Goal: Task Accomplishment & Management: Manage account settings

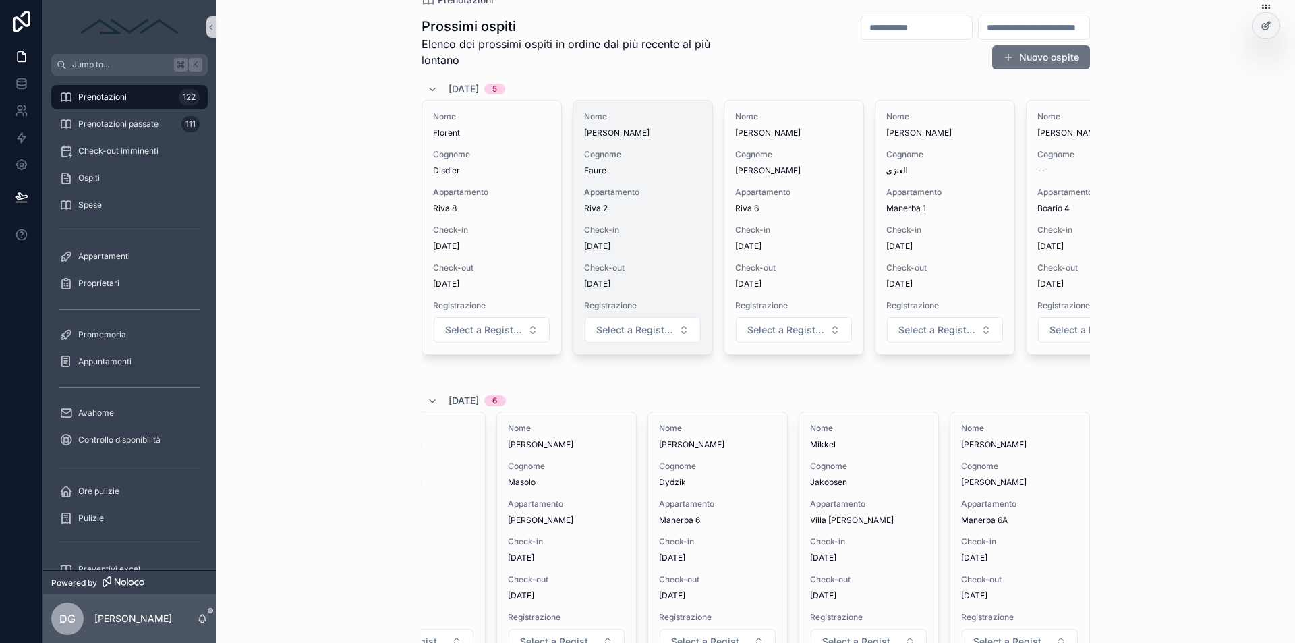
click at [619, 181] on div "Nome [PERSON_NAME] [PERSON_NAME] Appartamento Riva 2 Check-in [DATE] Check-out …" at bounding box center [642, 228] width 139 height 254
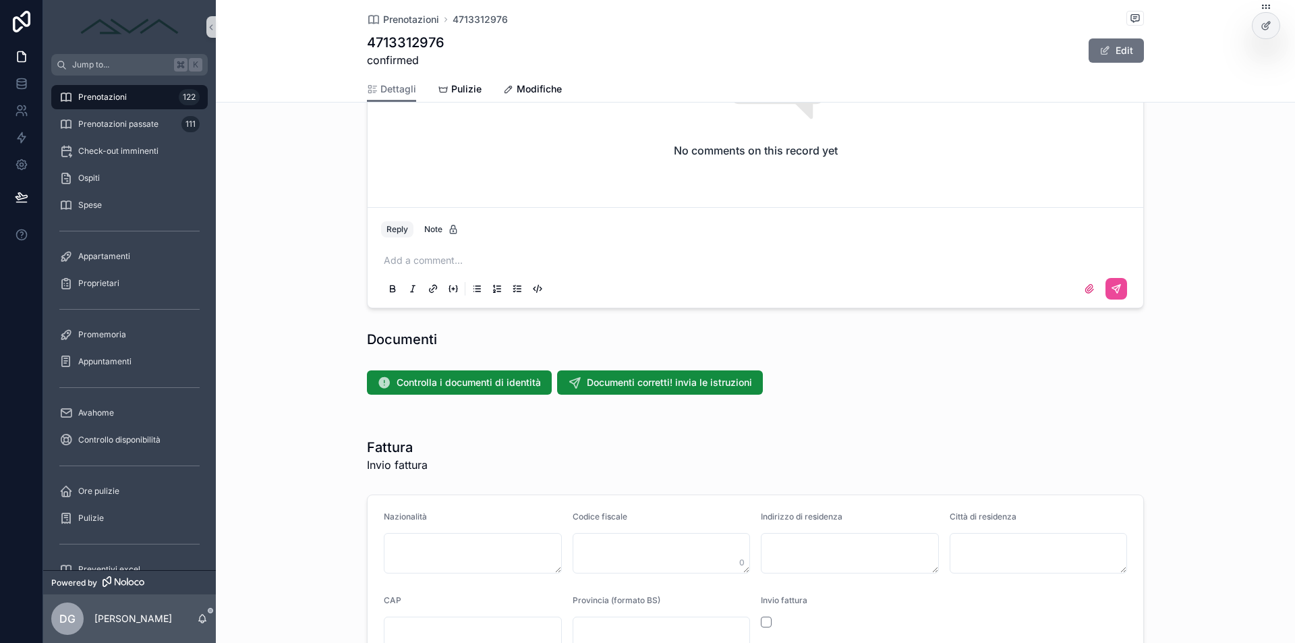
scroll to position [1363, 0]
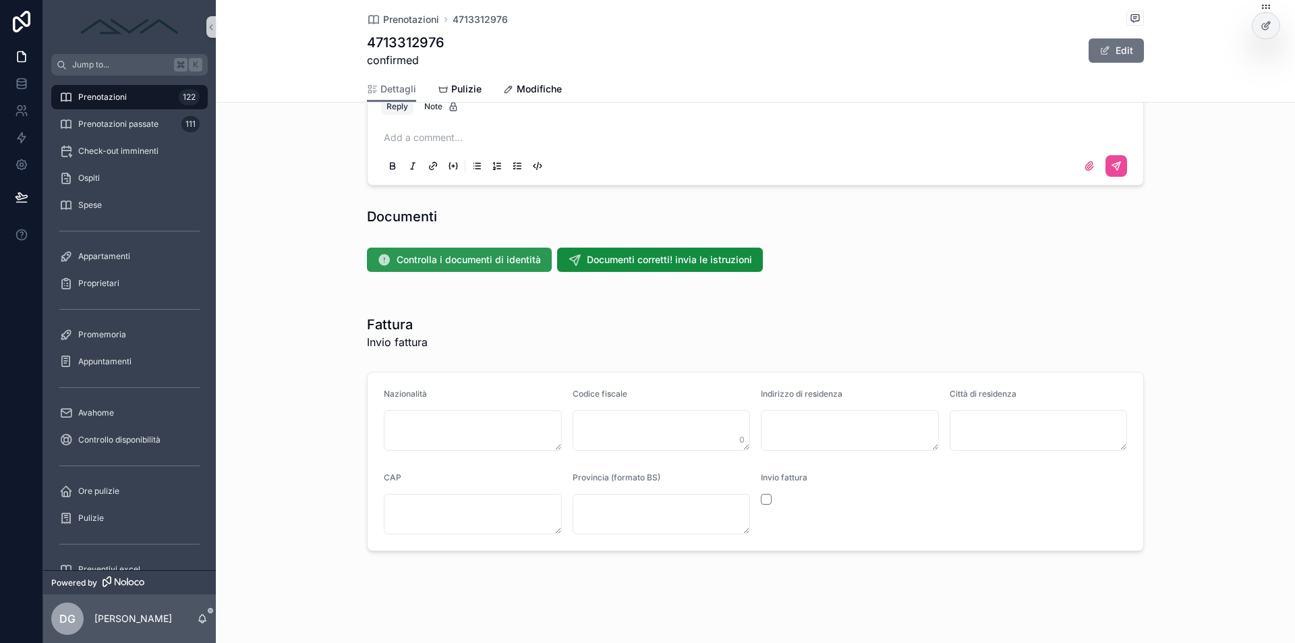
click at [470, 263] on span "Controlla i documenti di identità" at bounding box center [469, 259] width 144 height 13
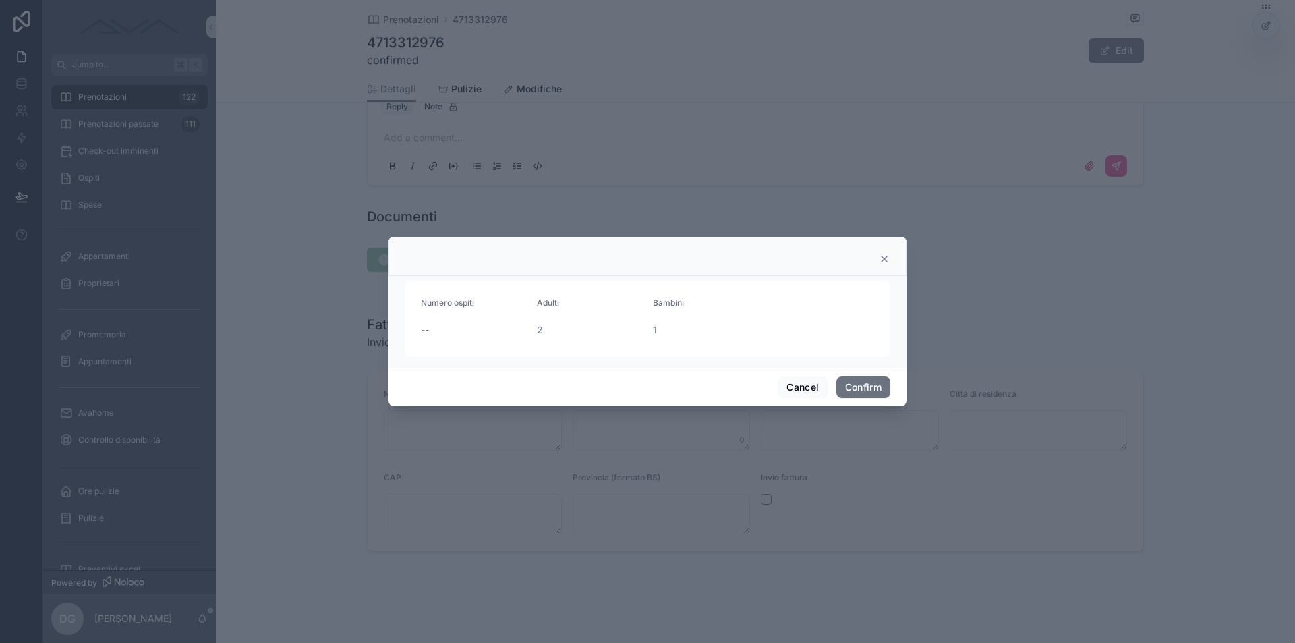
click at [310, 227] on div at bounding box center [647, 321] width 1295 height 643
click at [817, 388] on button "Cancel" at bounding box center [803, 387] width 50 height 22
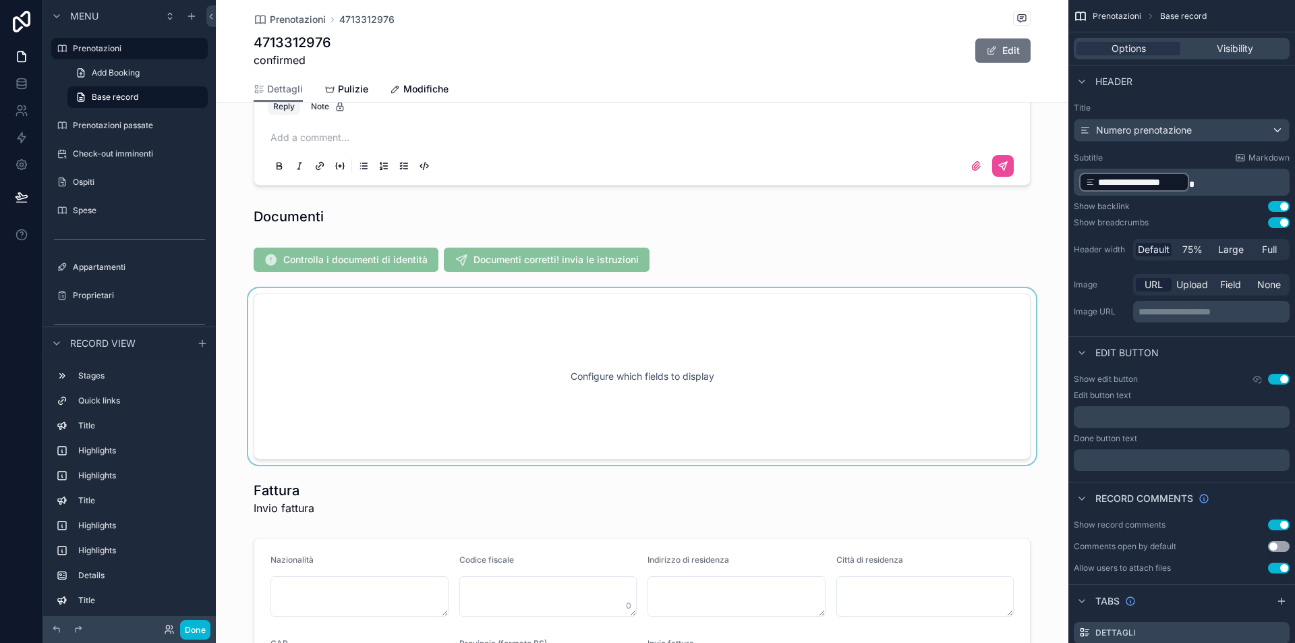
click at [485, 341] on div "scrollable content" at bounding box center [642, 376] width 853 height 177
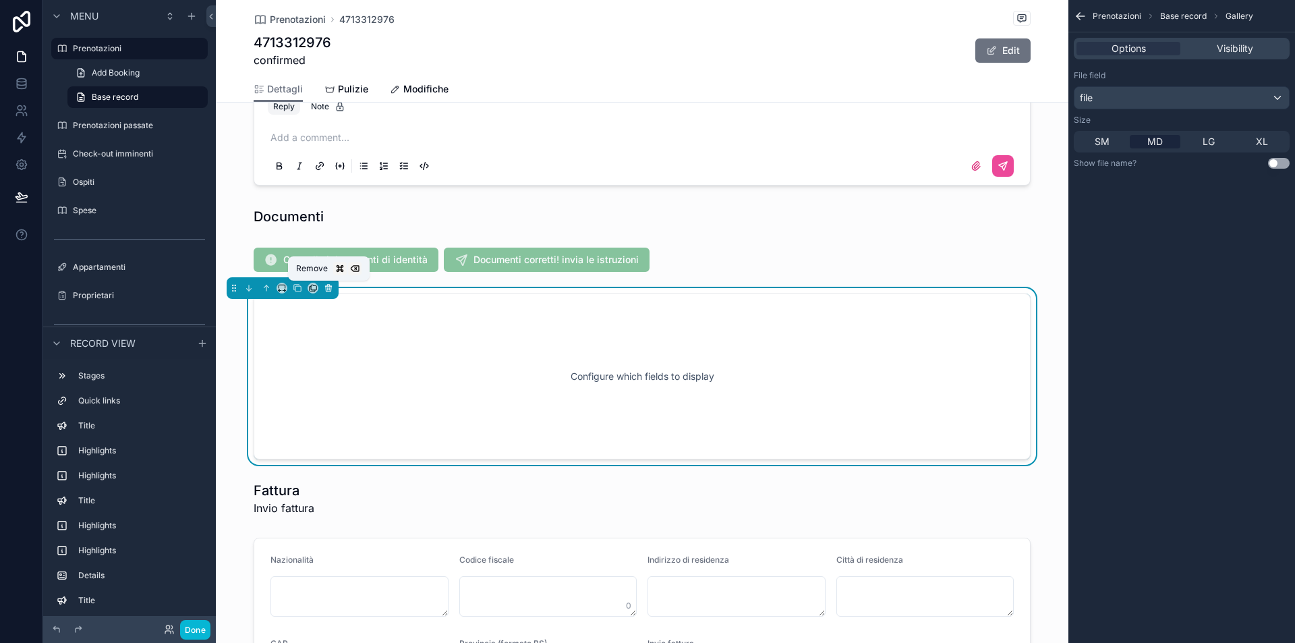
click at [329, 288] on icon "scrollable content" at bounding box center [329, 288] width 0 height 3
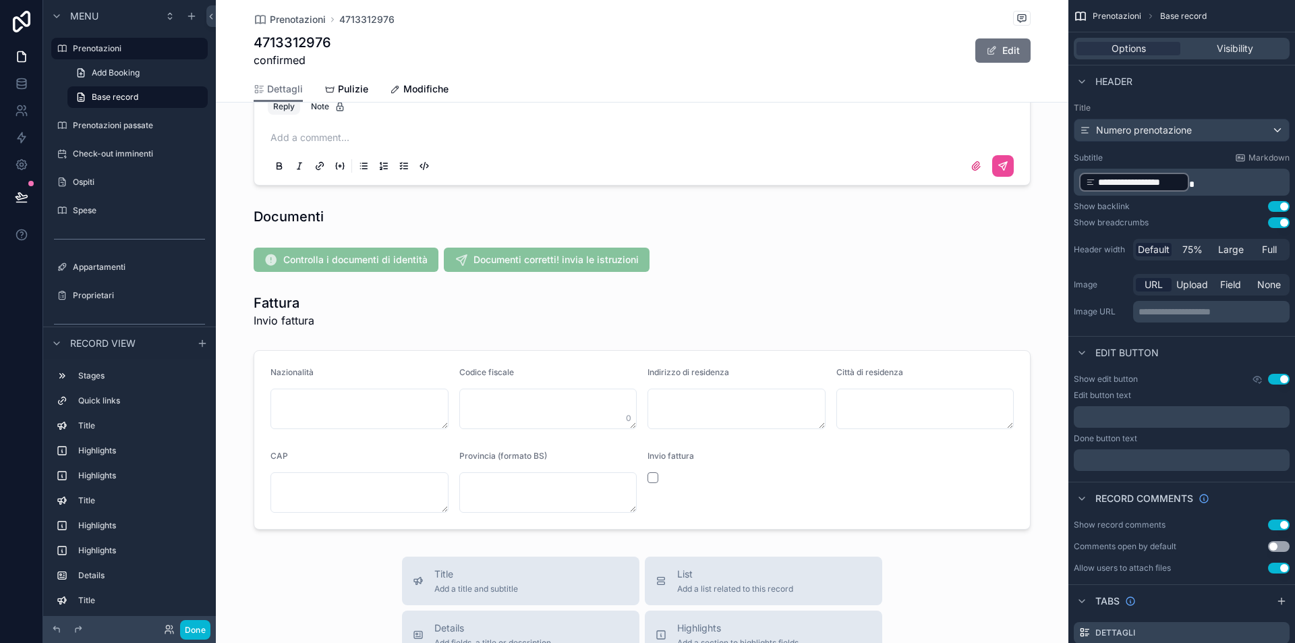
scroll to position [1492, 0]
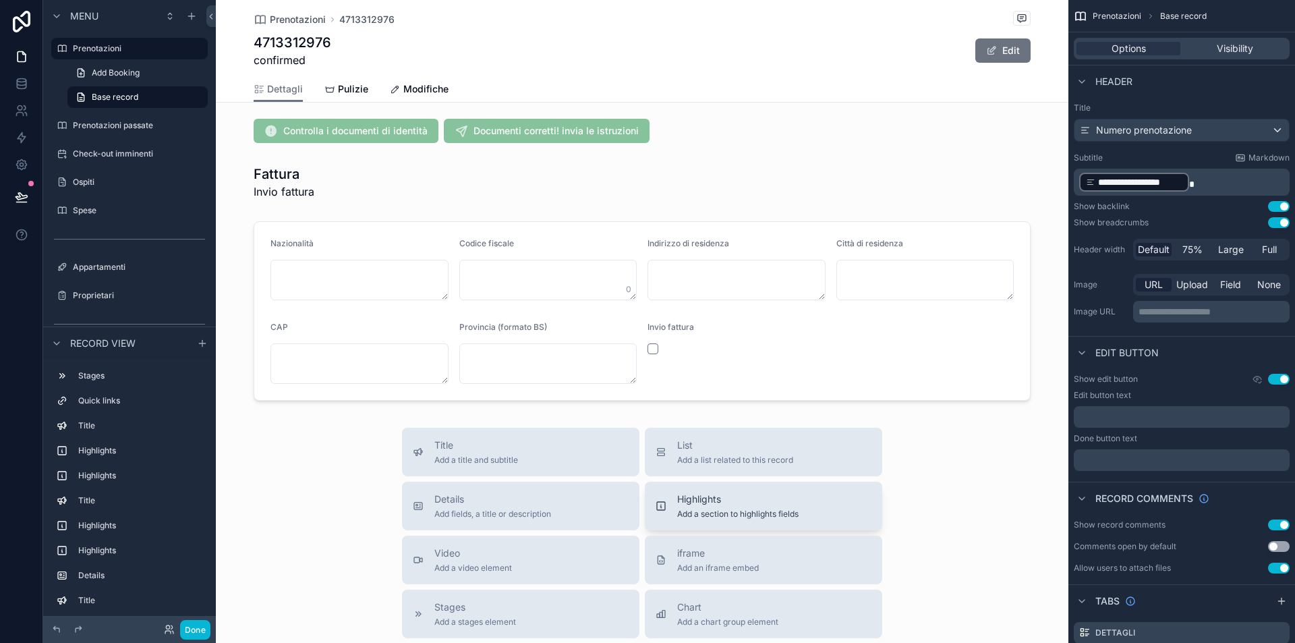
click at [729, 514] on span "Add a section to highlights fields" at bounding box center [737, 514] width 121 height 11
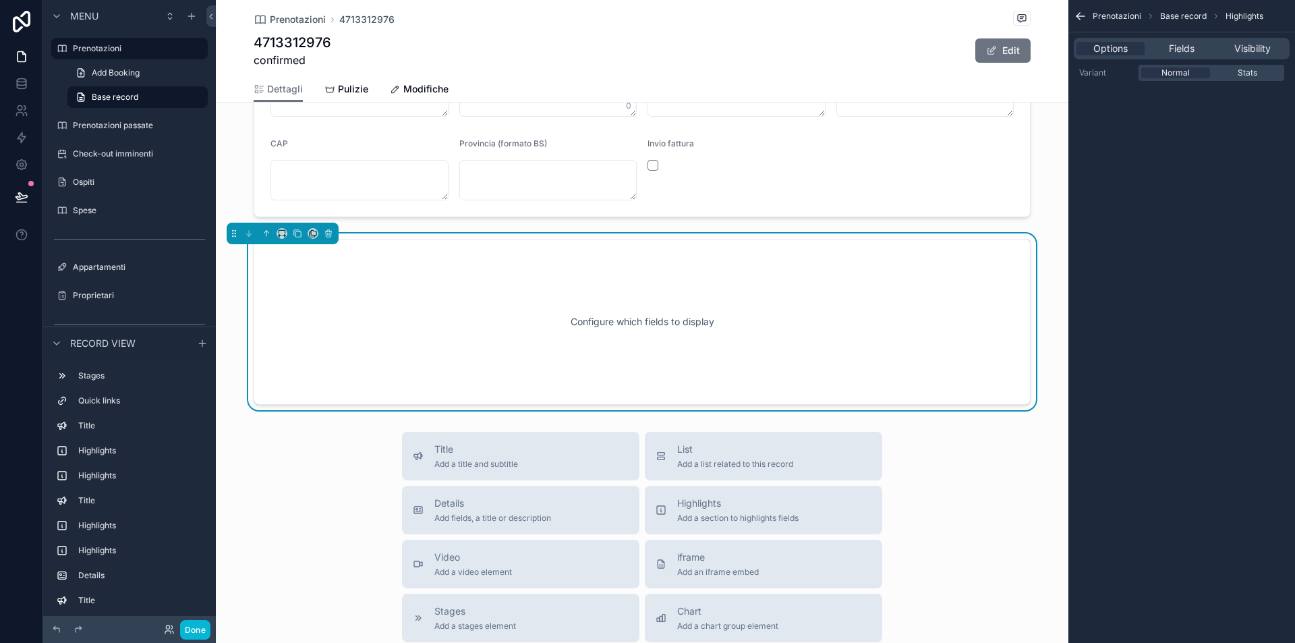
scroll to position [1676, 0]
click at [262, 234] on icon "scrollable content" at bounding box center [266, 232] width 9 height 9
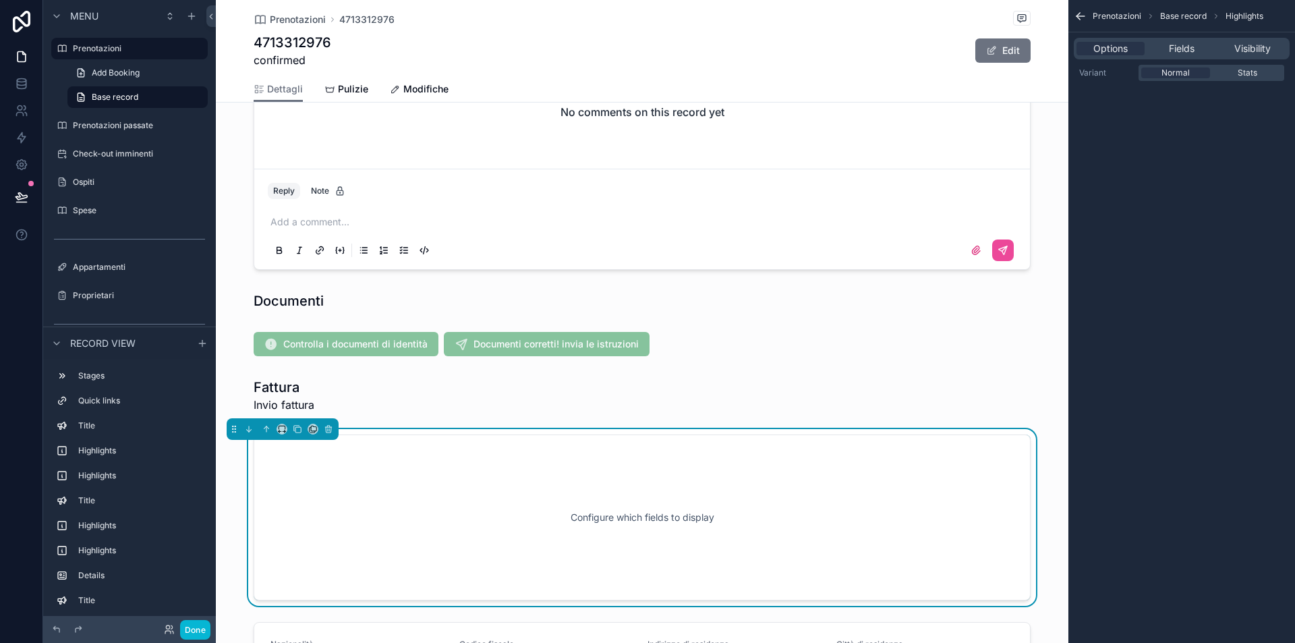
scroll to position [1304, 0]
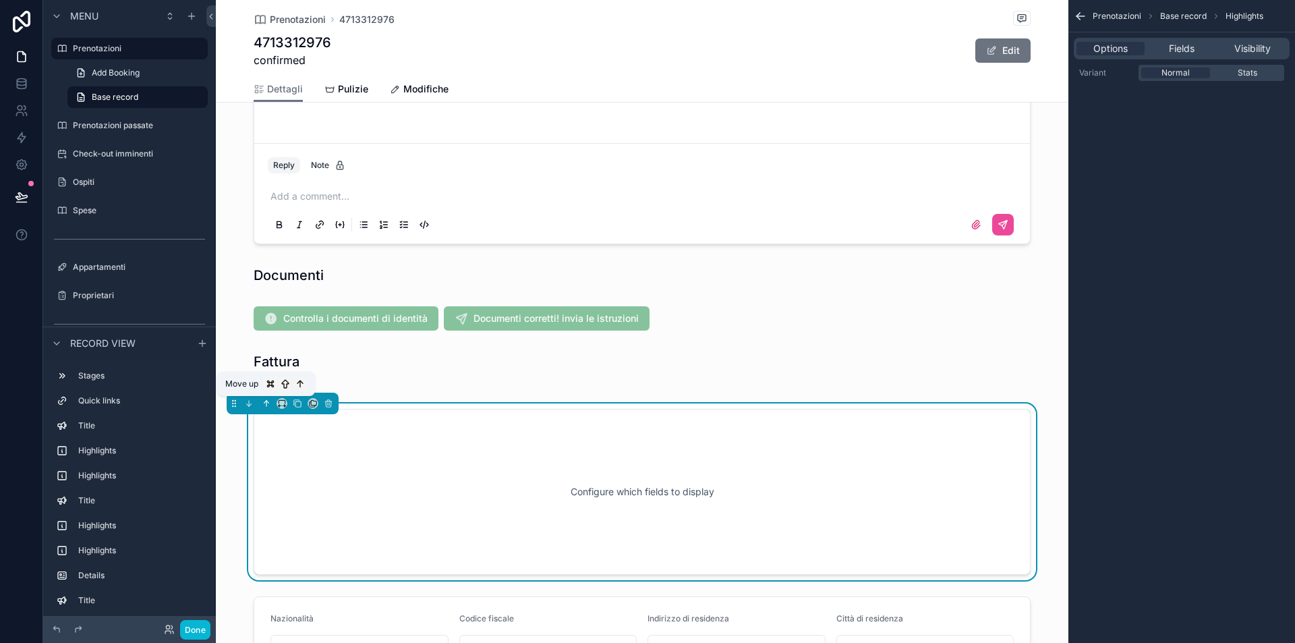
click at [269, 403] on icon "scrollable content" at bounding box center [267, 402] width 3 height 3
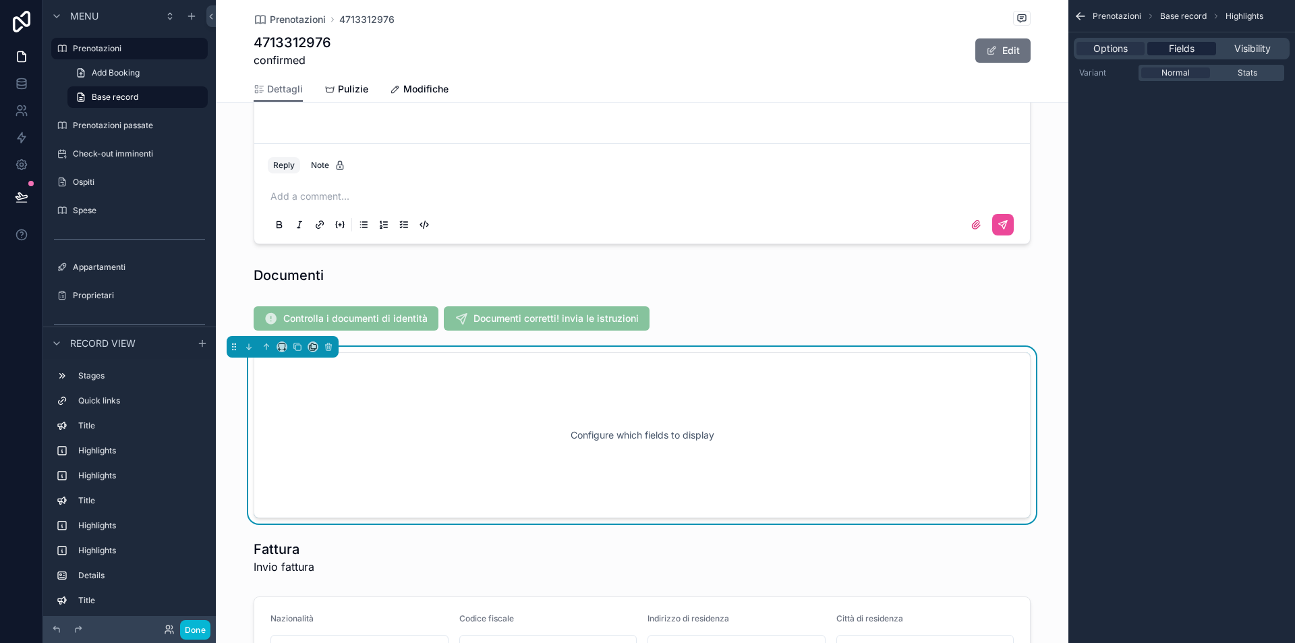
click at [1196, 52] on div "Fields" at bounding box center [1182, 48] width 68 height 13
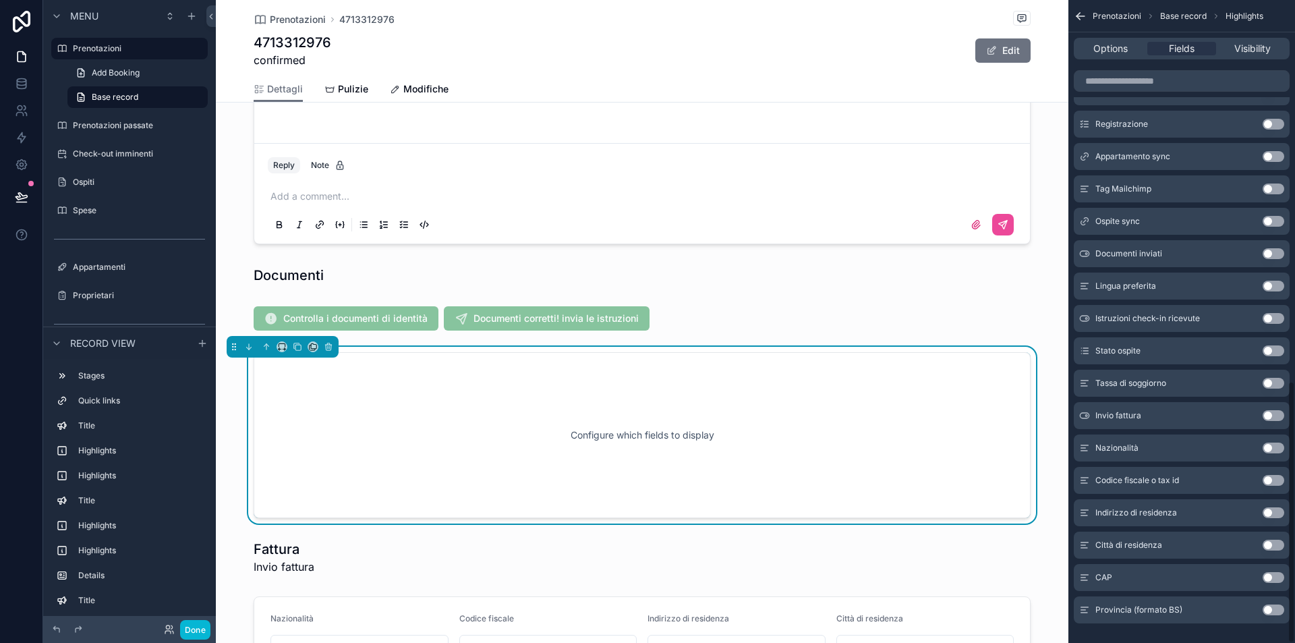
scroll to position [936, 0]
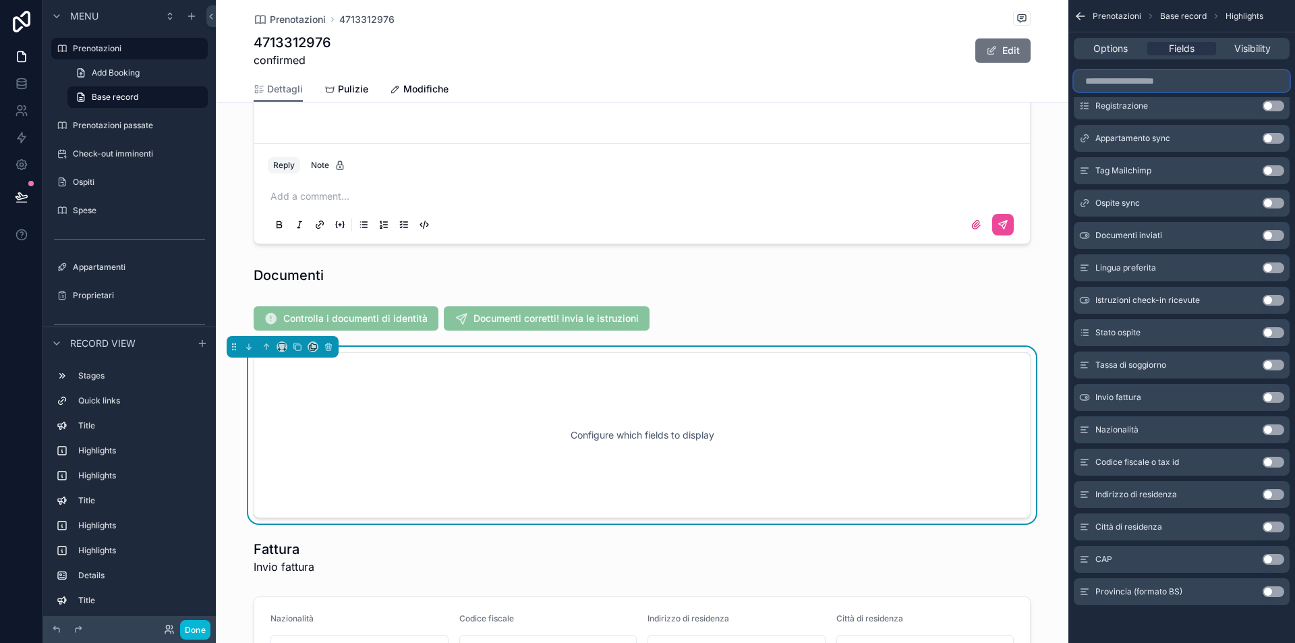
click at [1146, 80] on input "scrollable content" at bounding box center [1182, 81] width 216 height 22
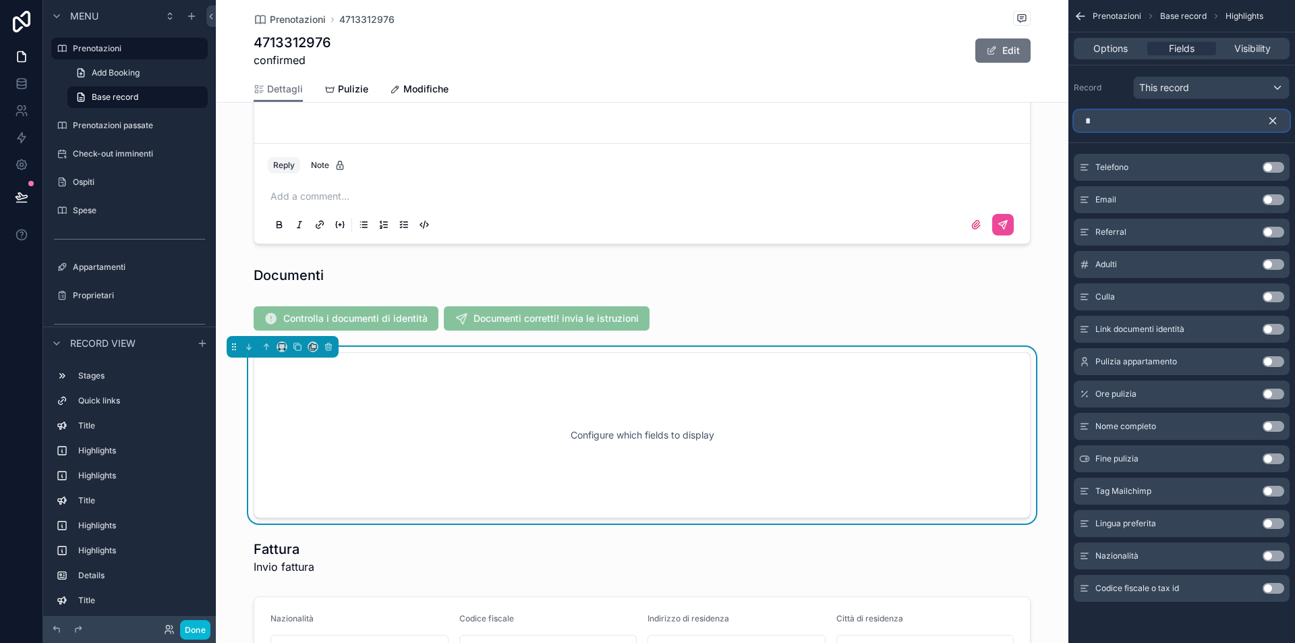
scroll to position [0, 0]
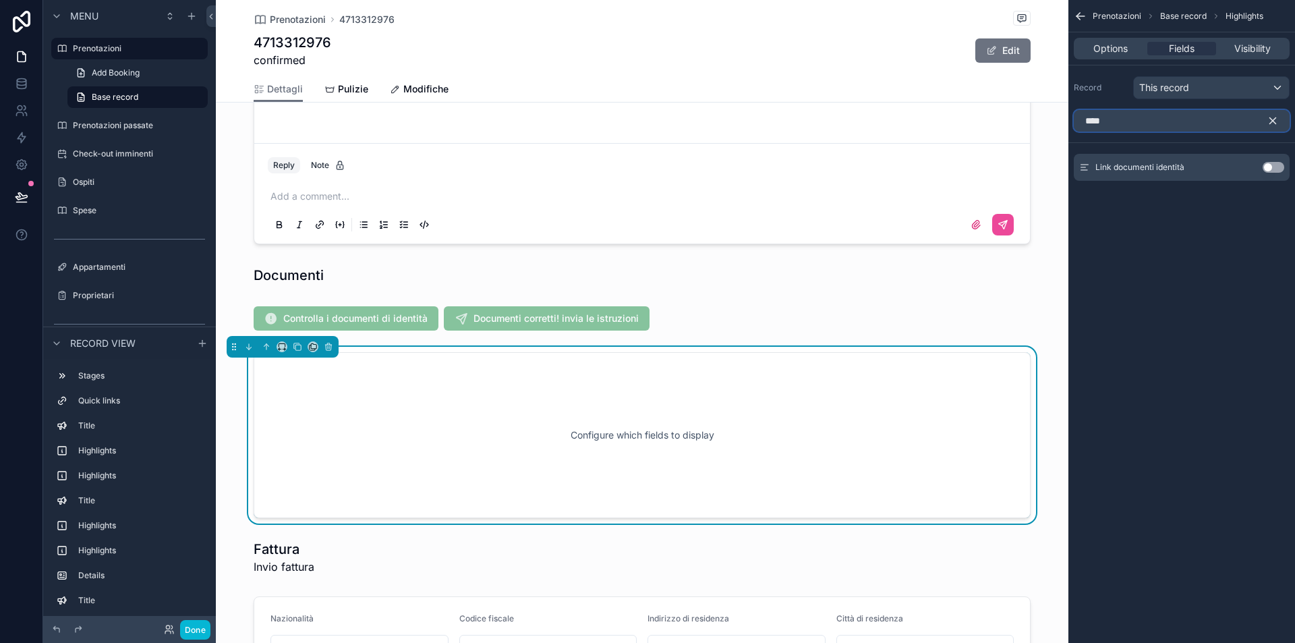
type input "****"
click at [1270, 167] on button "Use setting" at bounding box center [1274, 167] width 22 height 11
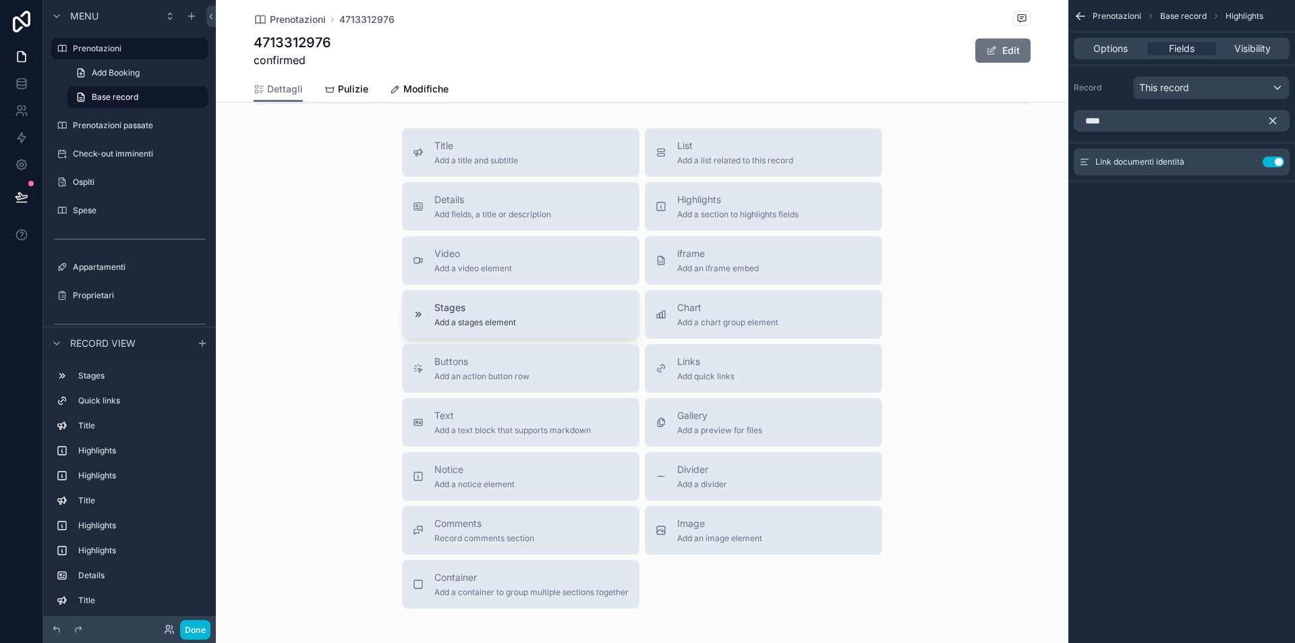
scroll to position [1811, 0]
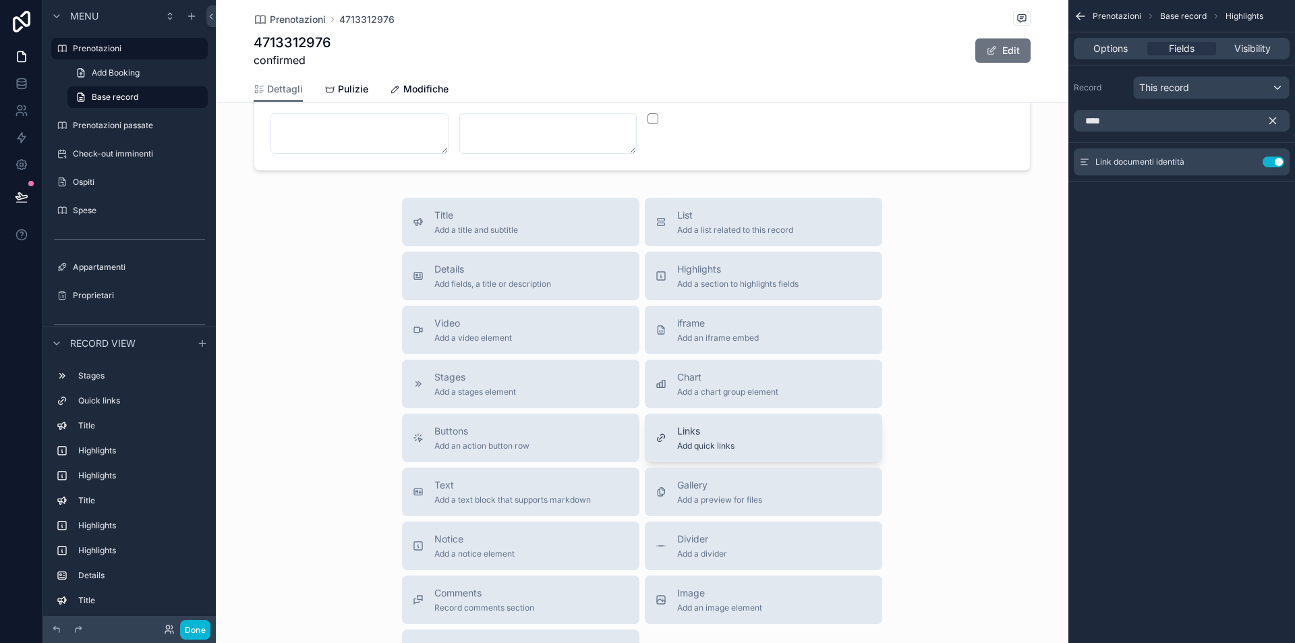
click at [733, 437] on button "Links Add quick links" at bounding box center [763, 438] width 237 height 49
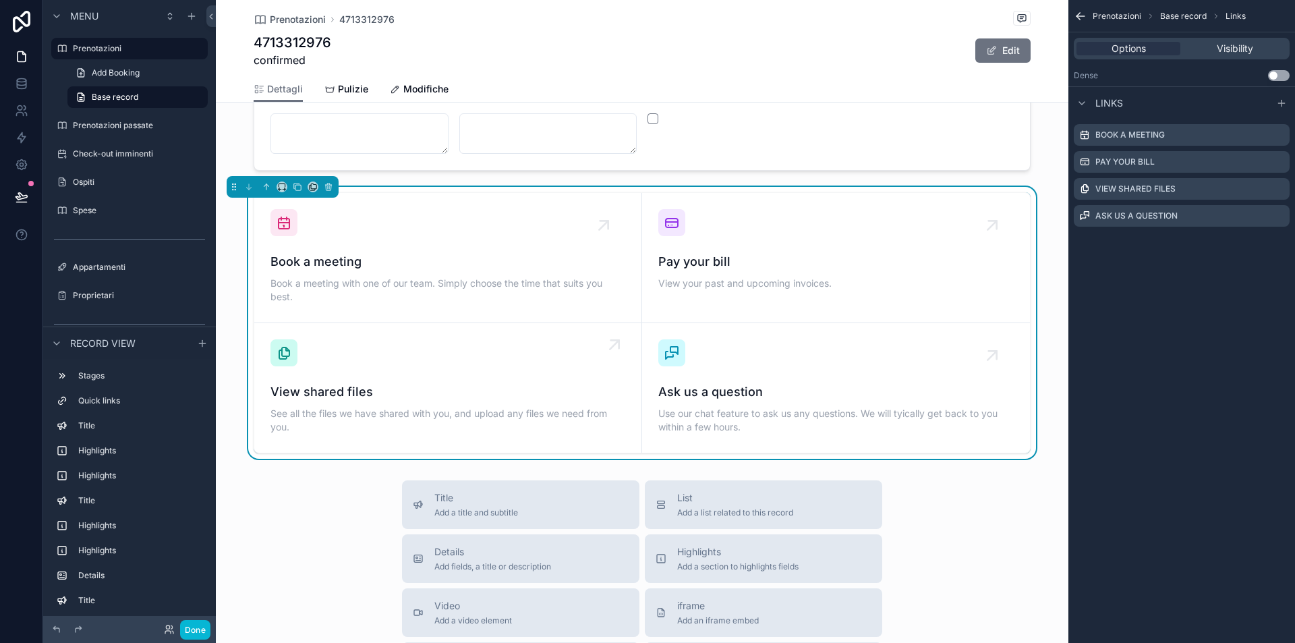
scroll to position [1812, 0]
click at [1264, 135] on icon "scrollable content" at bounding box center [1264, 135] width 0 height 3
click at [1260, 113] on icon at bounding box center [1257, 114] width 6 height 6
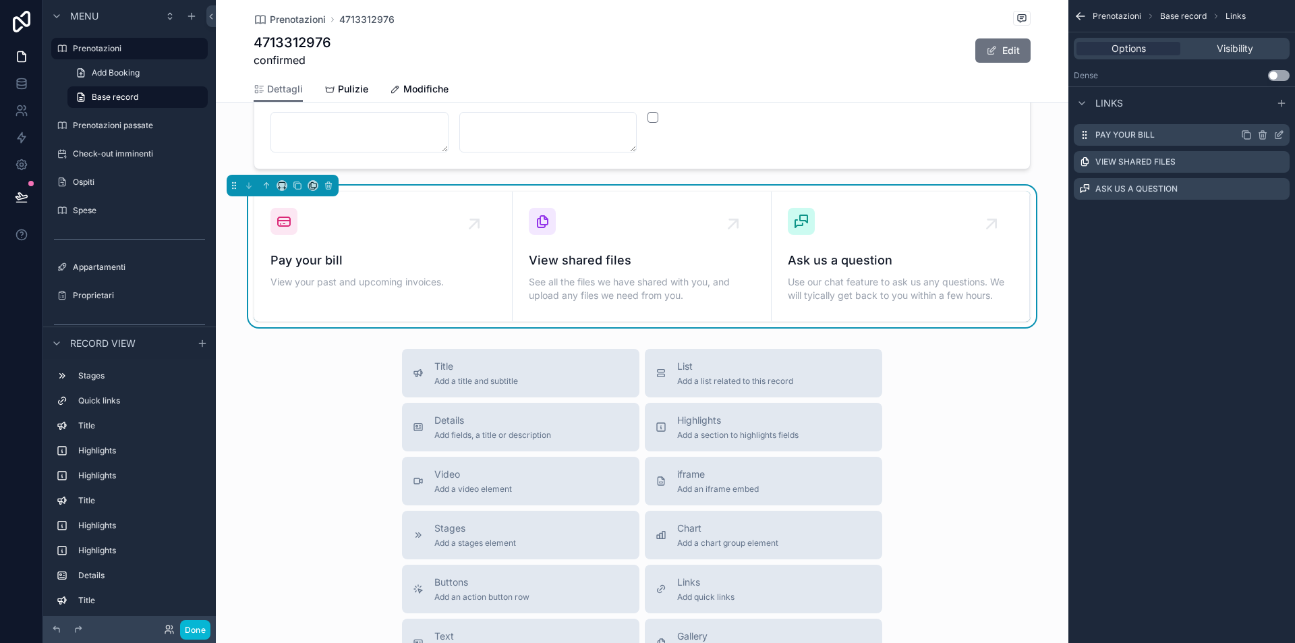
click at [1268, 134] on icon "scrollable content" at bounding box center [1263, 135] width 11 height 11
click at [1253, 113] on icon at bounding box center [1257, 113] width 11 height 11
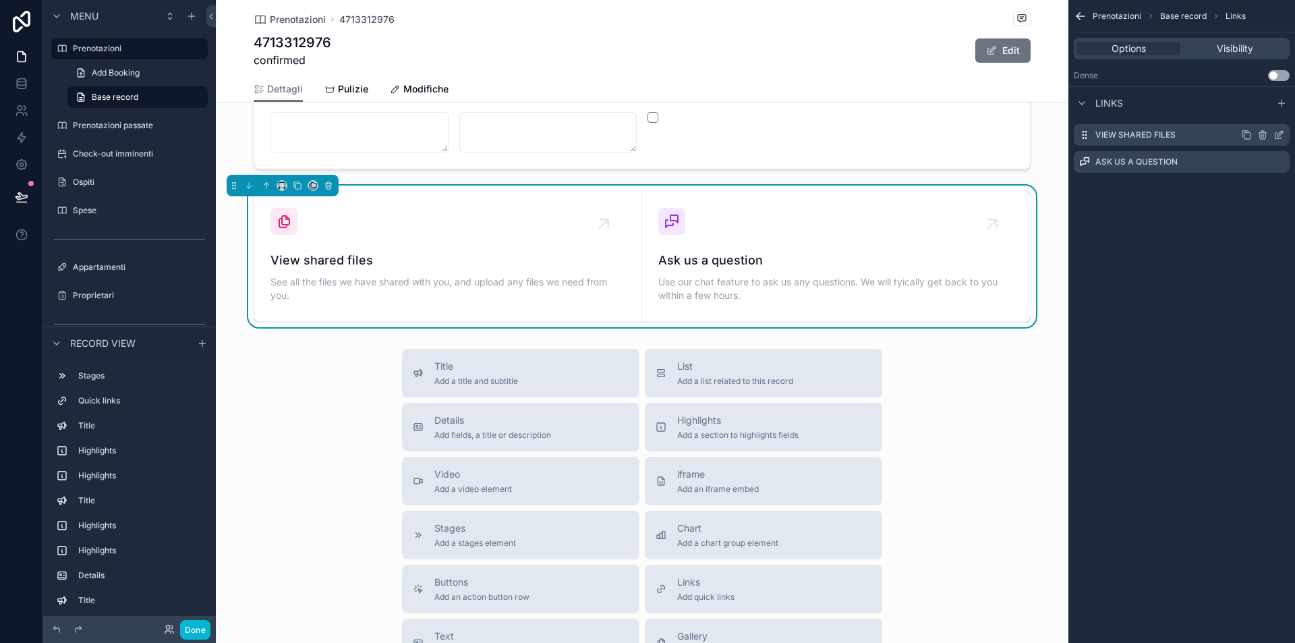
click at [1265, 134] on icon "scrollable content" at bounding box center [1263, 135] width 11 height 11
click at [1254, 113] on icon at bounding box center [1257, 113] width 11 height 11
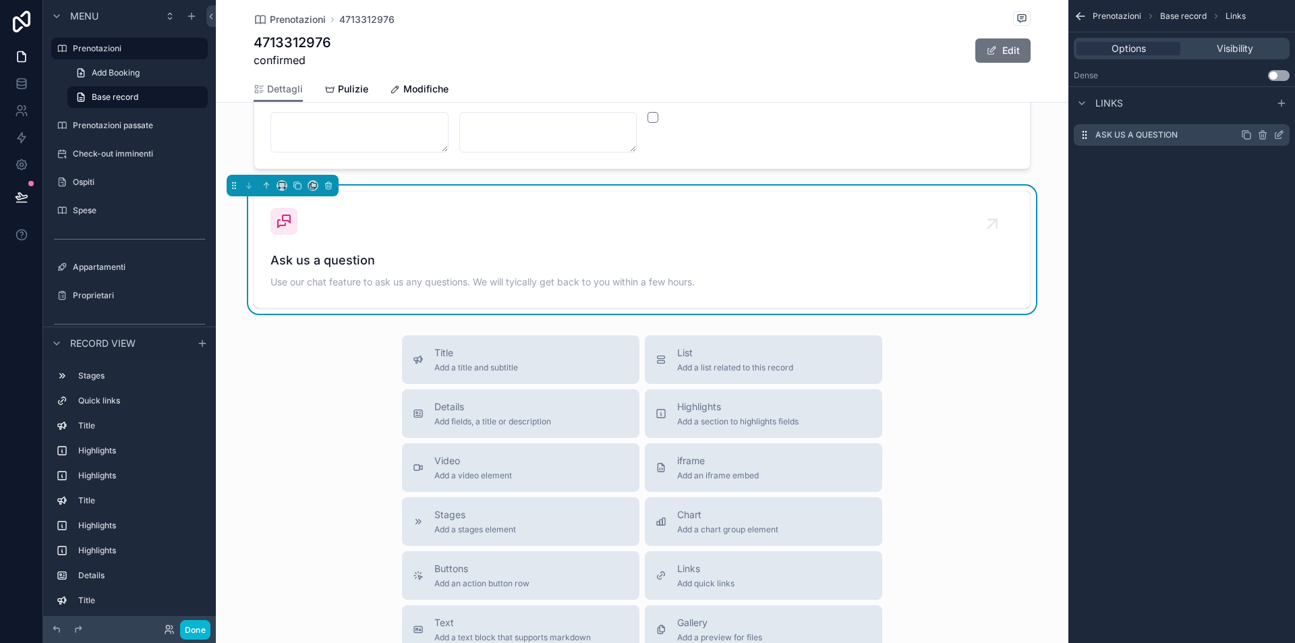
click at [1278, 132] on icon "scrollable content" at bounding box center [1279, 135] width 11 height 11
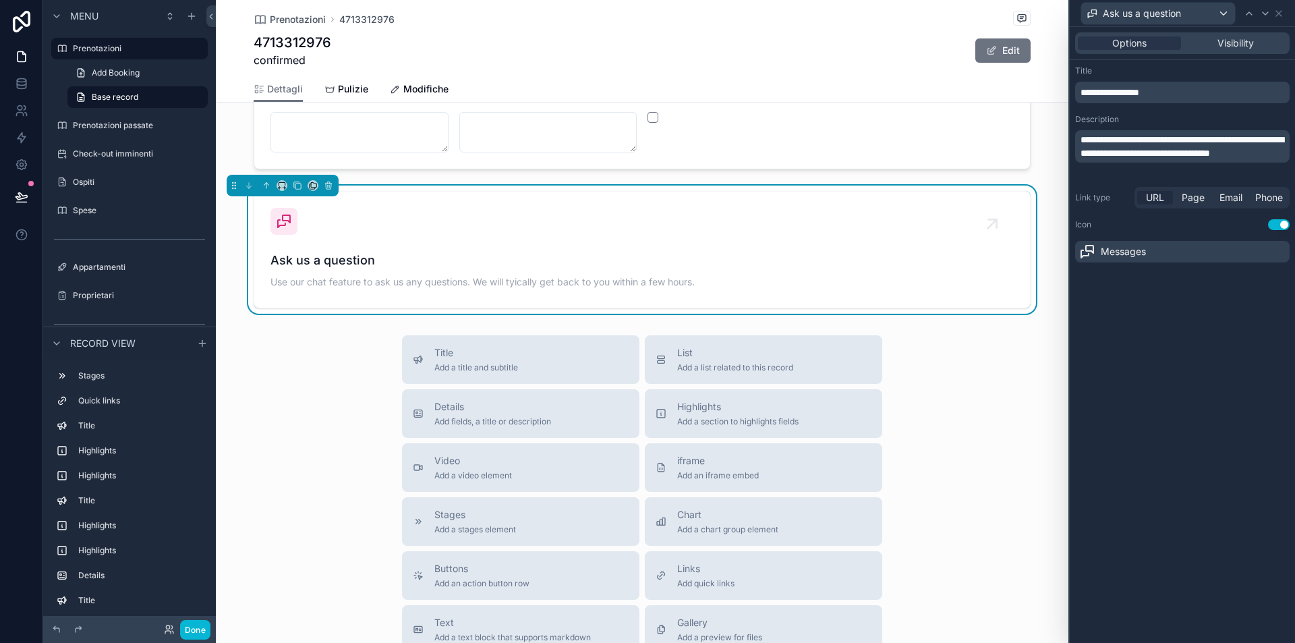
click at [1156, 196] on span "URL" at bounding box center [1155, 197] width 18 height 13
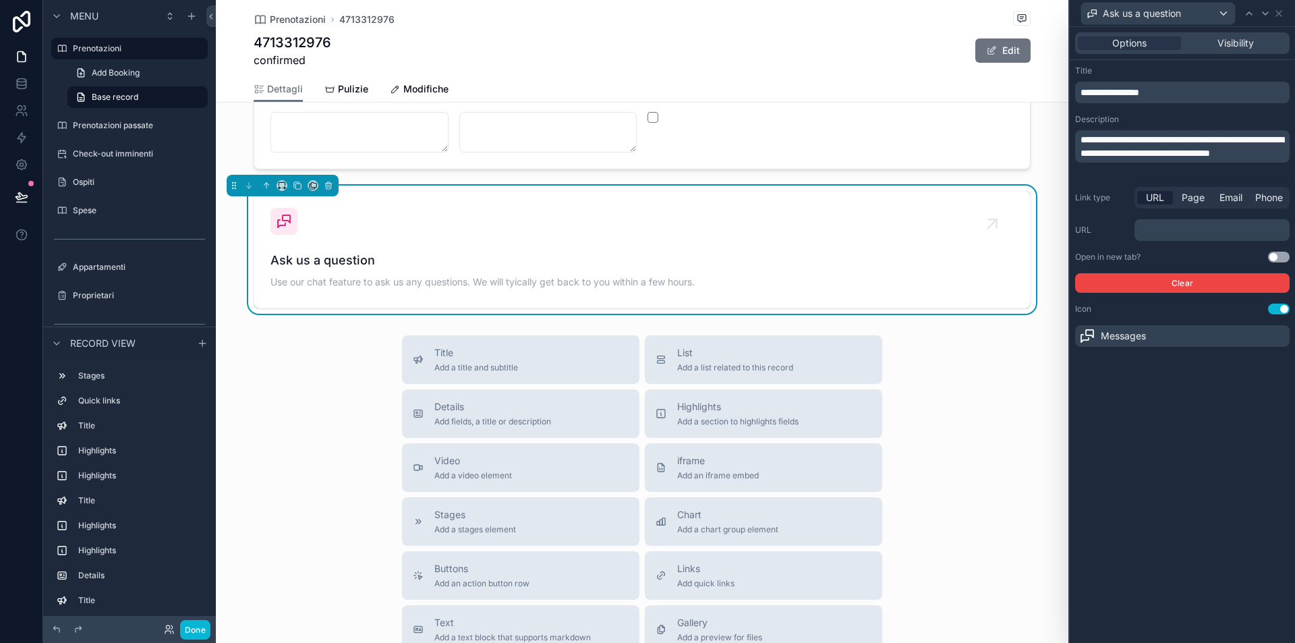
click at [1209, 239] on div "﻿" at bounding box center [1212, 230] width 155 height 22
click at [1208, 231] on p "﻿" at bounding box center [1213, 229] width 147 height 13
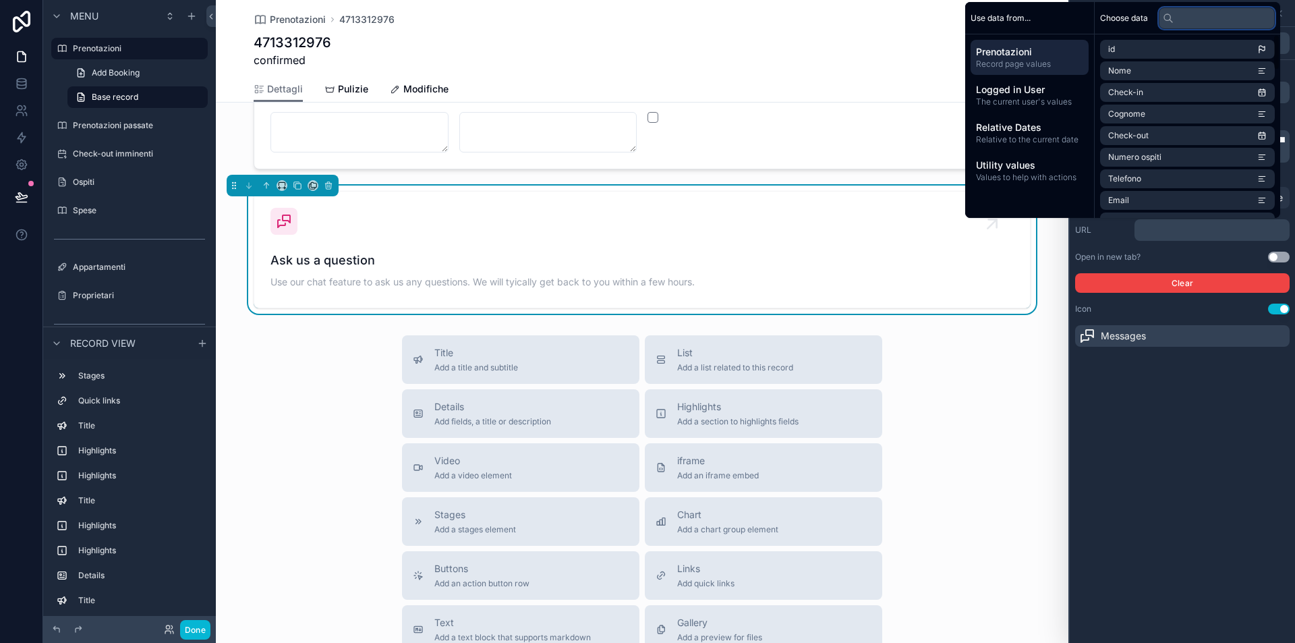
click at [1208, 15] on input "text" at bounding box center [1217, 18] width 116 height 22
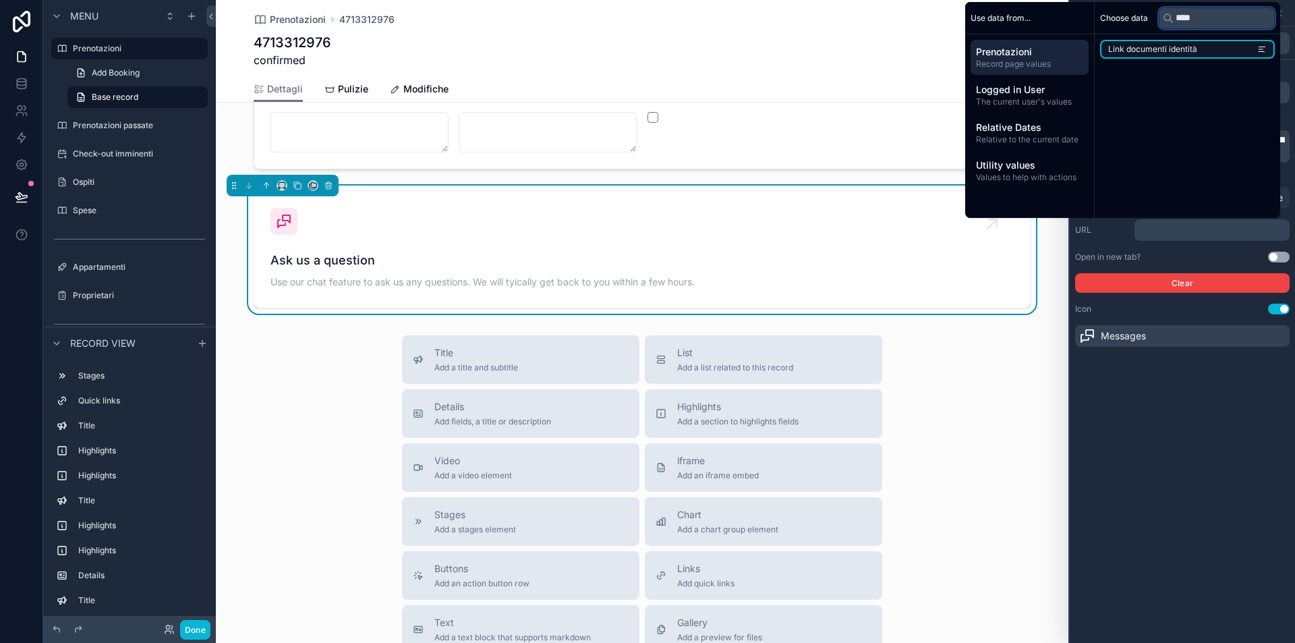
type input "****"
click at [1177, 51] on span "Link documenti identità" at bounding box center [1152, 49] width 89 height 11
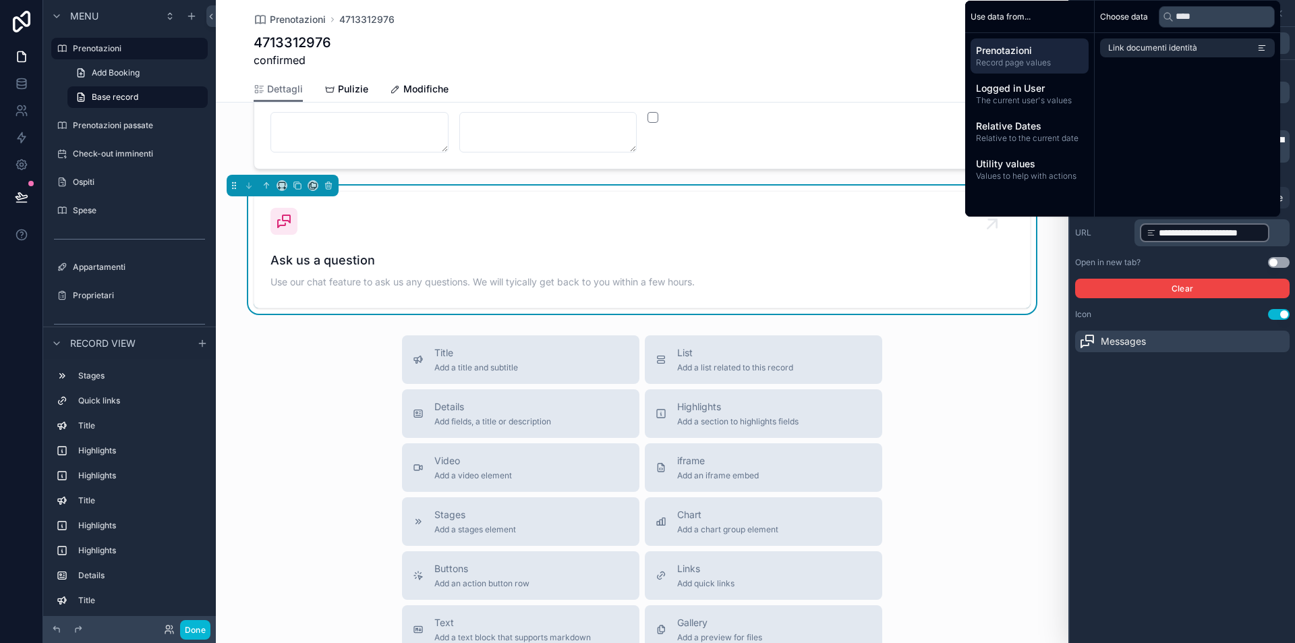
click at [1211, 426] on div "**********" at bounding box center [1182, 335] width 225 height 616
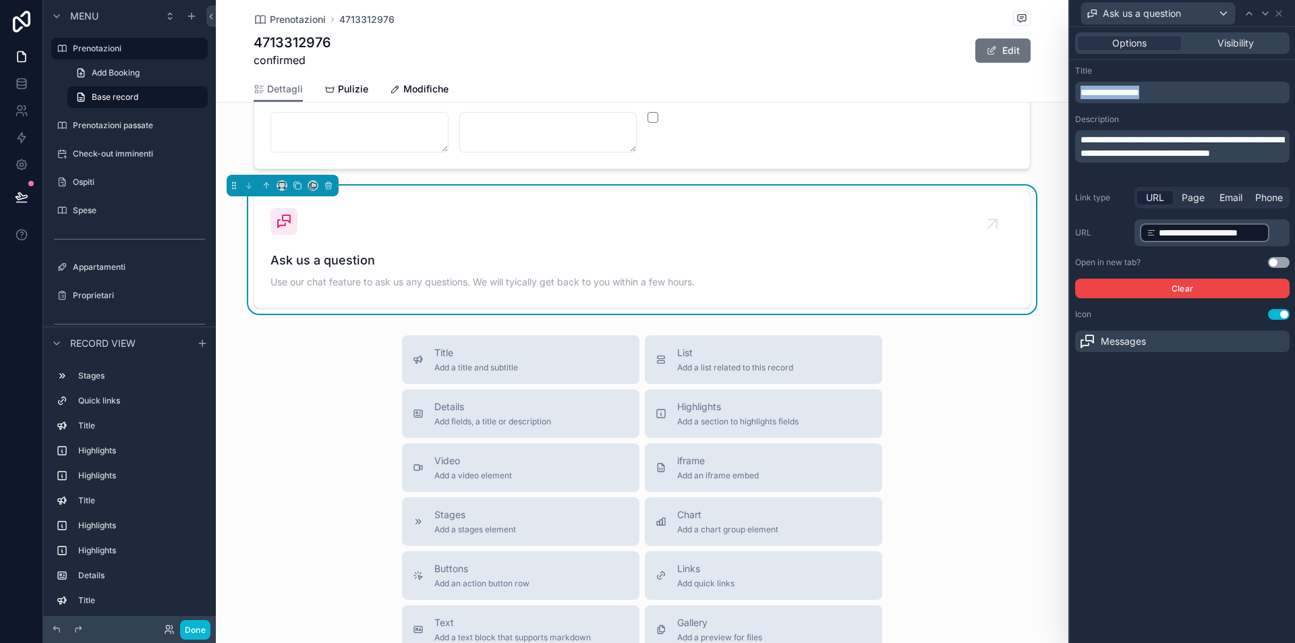
drag, startPoint x: 1179, startPoint y: 92, endPoint x: 968, endPoint y: 91, distance: 210.5
click at [968, 92] on div "**********" at bounding box center [647, 321] width 1295 height 643
click at [1139, 160] on p "**********" at bounding box center [1184, 146] width 206 height 27
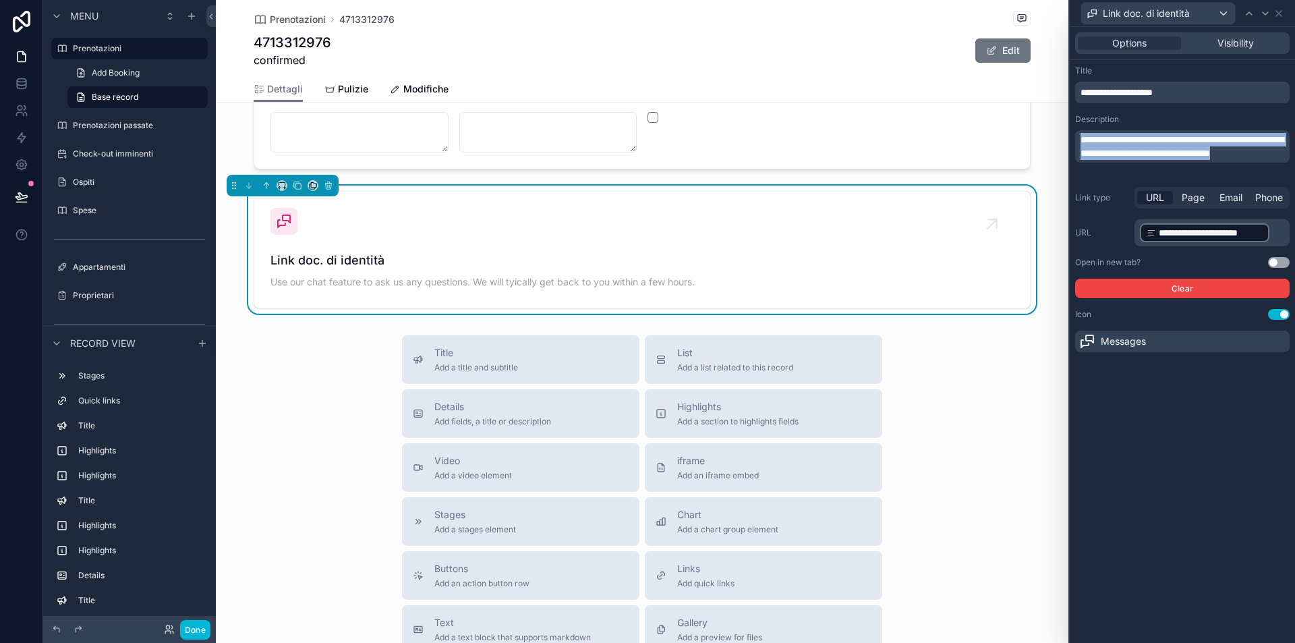
drag, startPoint x: 1119, startPoint y: 167, endPoint x: 1065, endPoint y: 127, distance: 67.6
click at [1065, 127] on div "**********" at bounding box center [647, 321] width 1295 height 643
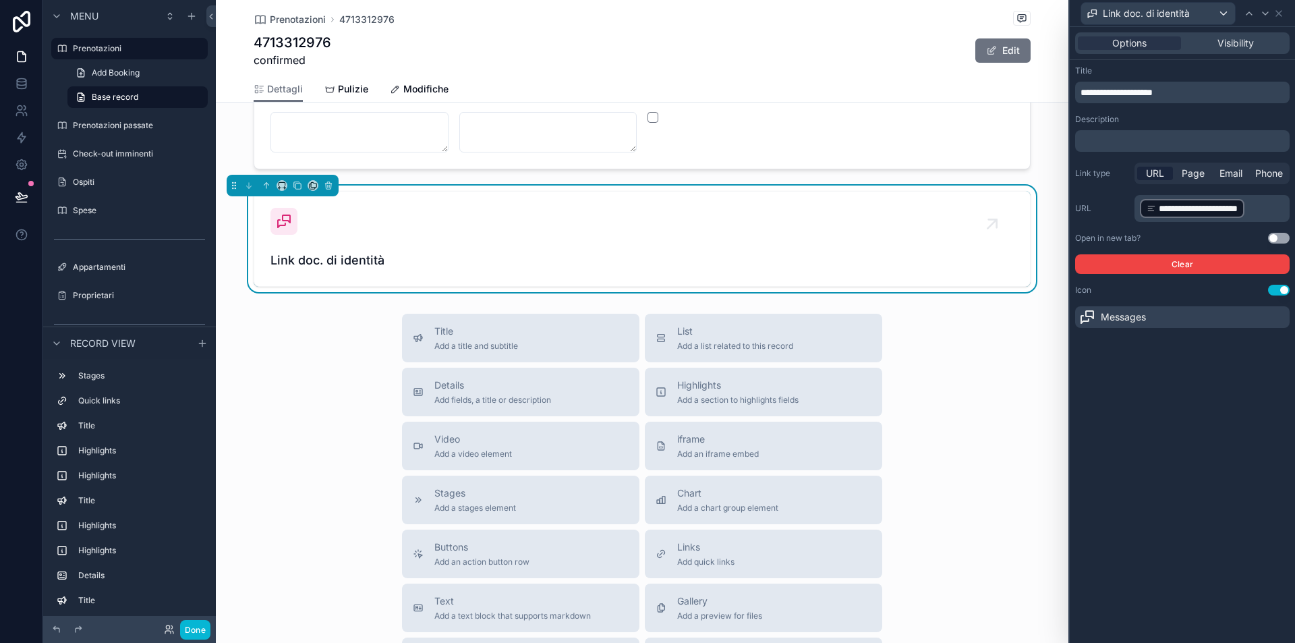
click at [1224, 384] on div "**********" at bounding box center [1182, 335] width 225 height 616
click at [1251, 40] on span "Visibility" at bounding box center [1236, 42] width 36 height 13
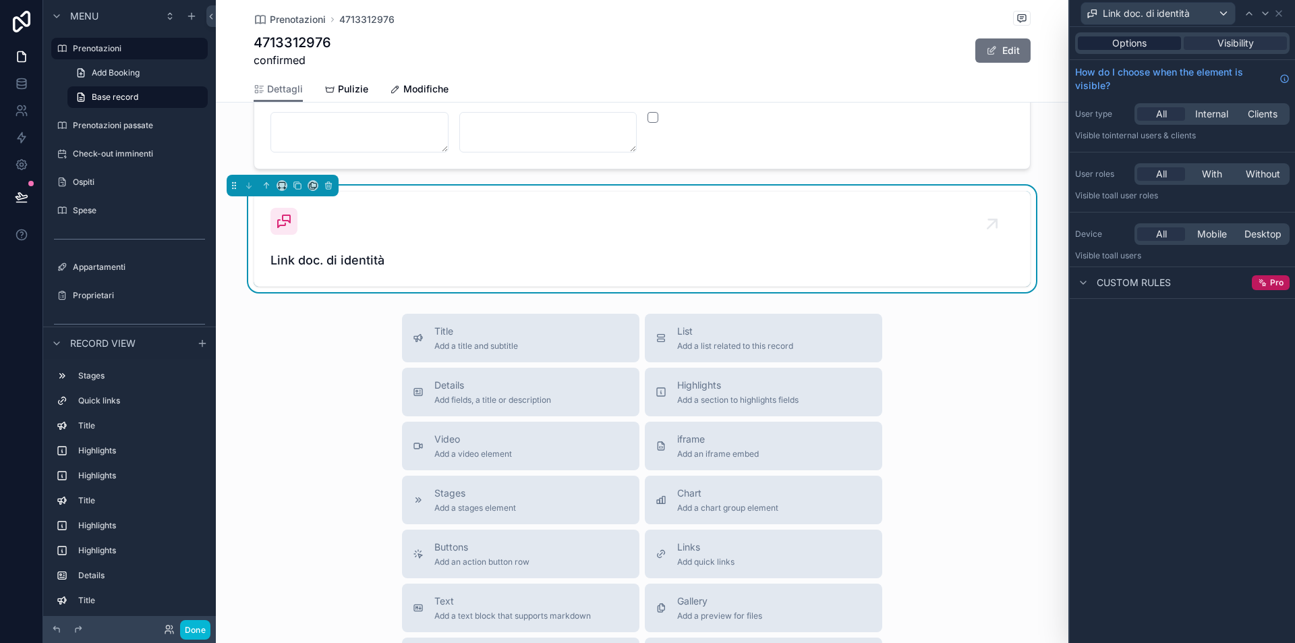
click at [1115, 48] on span "Options" at bounding box center [1129, 42] width 34 height 13
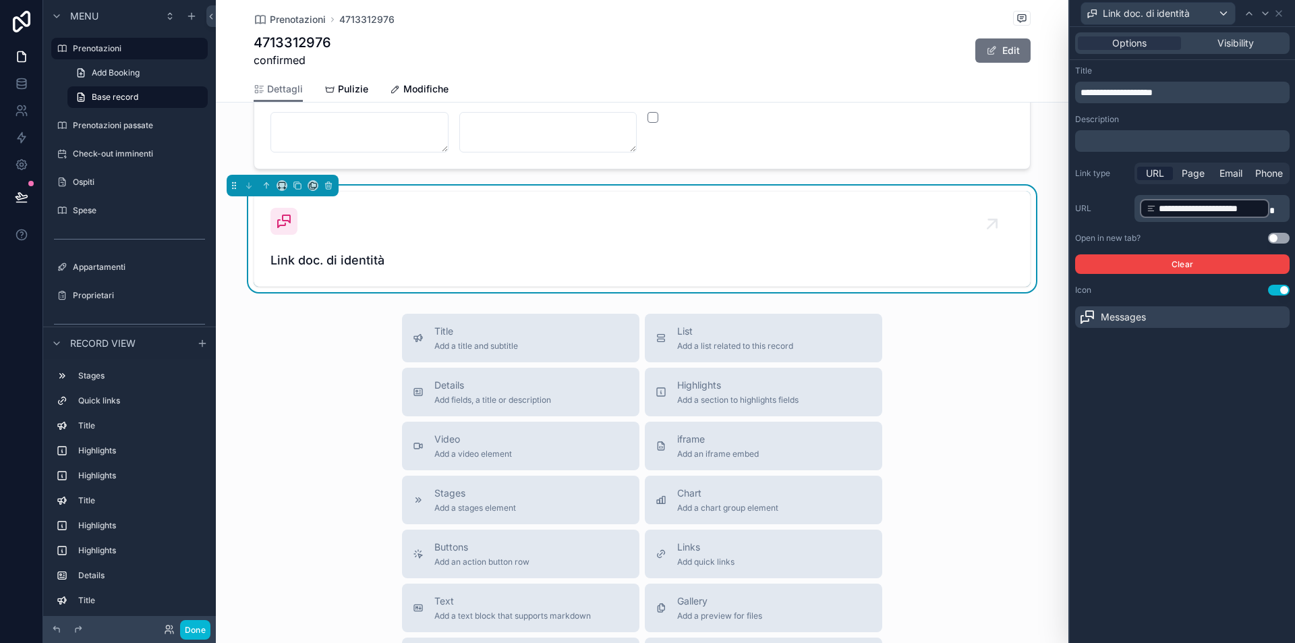
click at [1159, 322] on div "Messages" at bounding box center [1182, 317] width 215 height 22
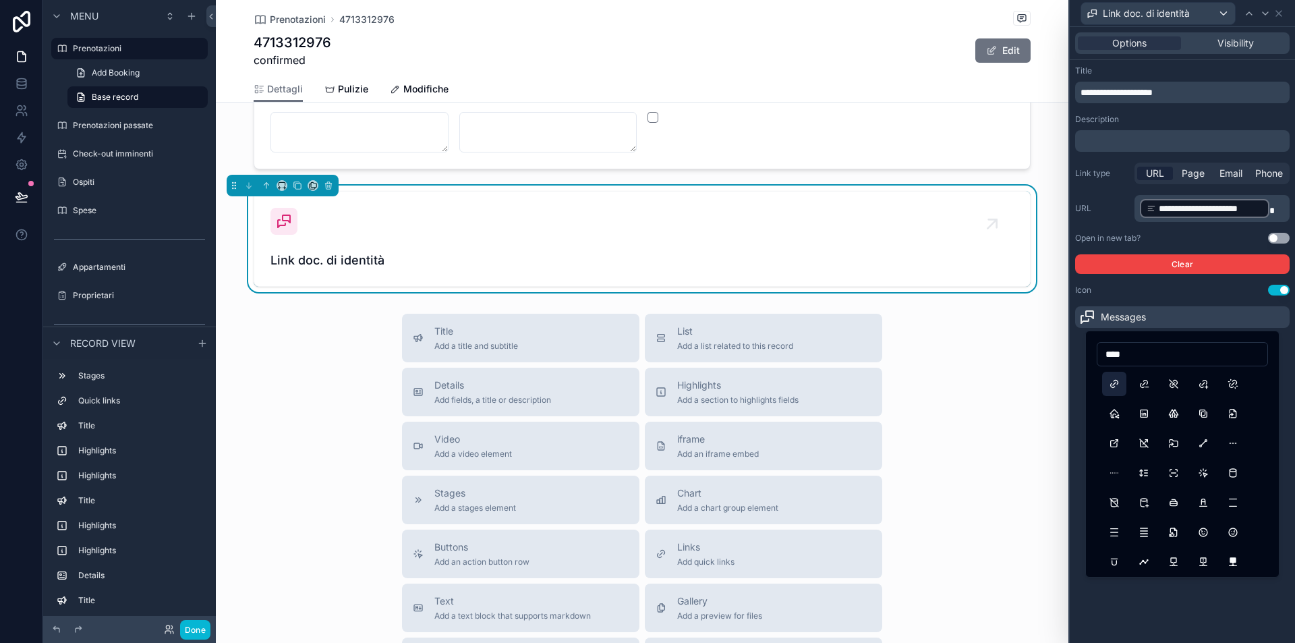
type input "****"
click at [1113, 385] on button "Link" at bounding box center [1114, 384] width 24 height 24
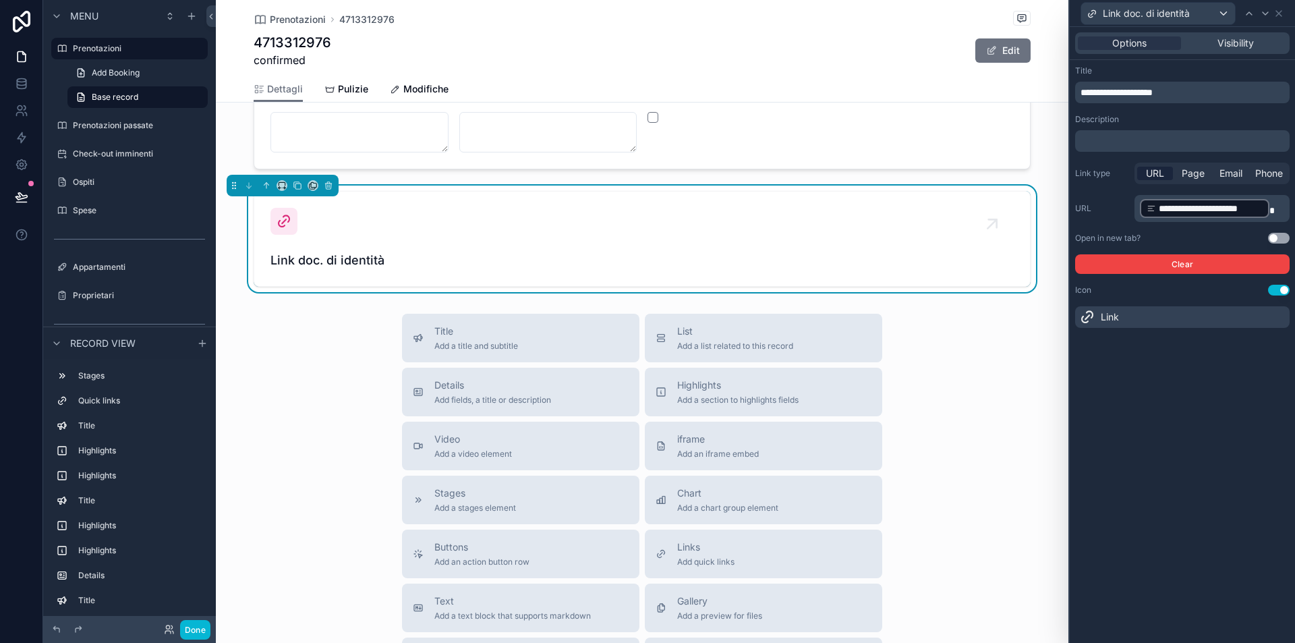
click at [1168, 631] on div "**********" at bounding box center [1182, 335] width 225 height 616
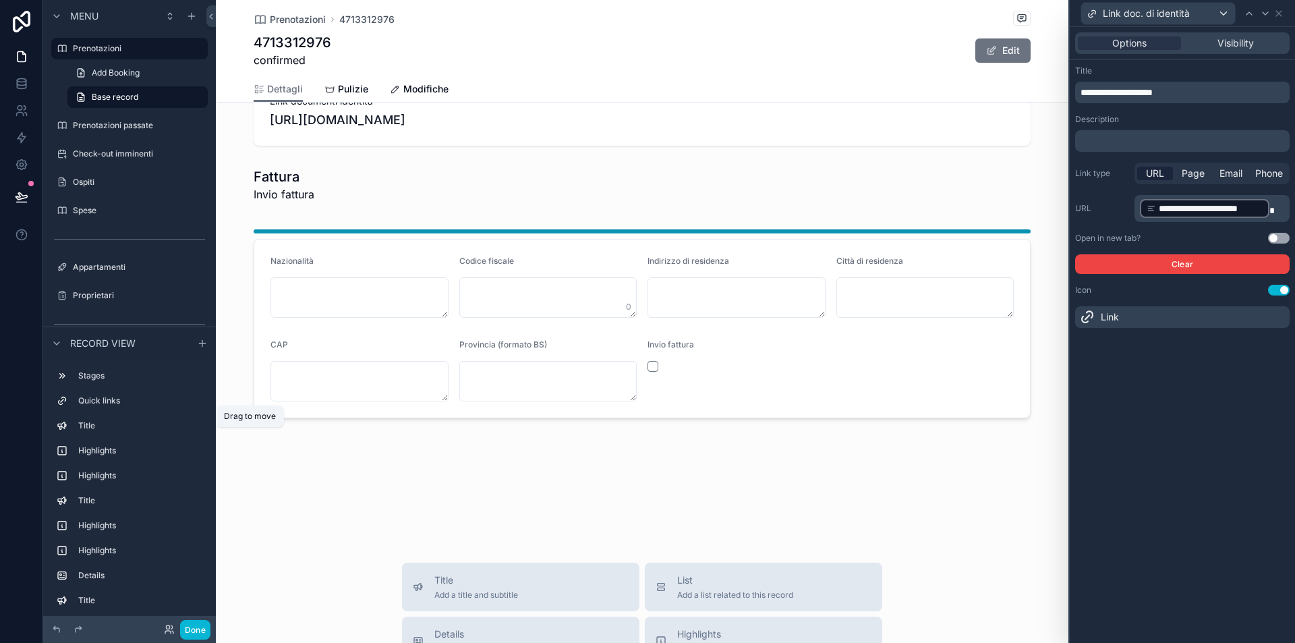
scroll to position [1296, 0]
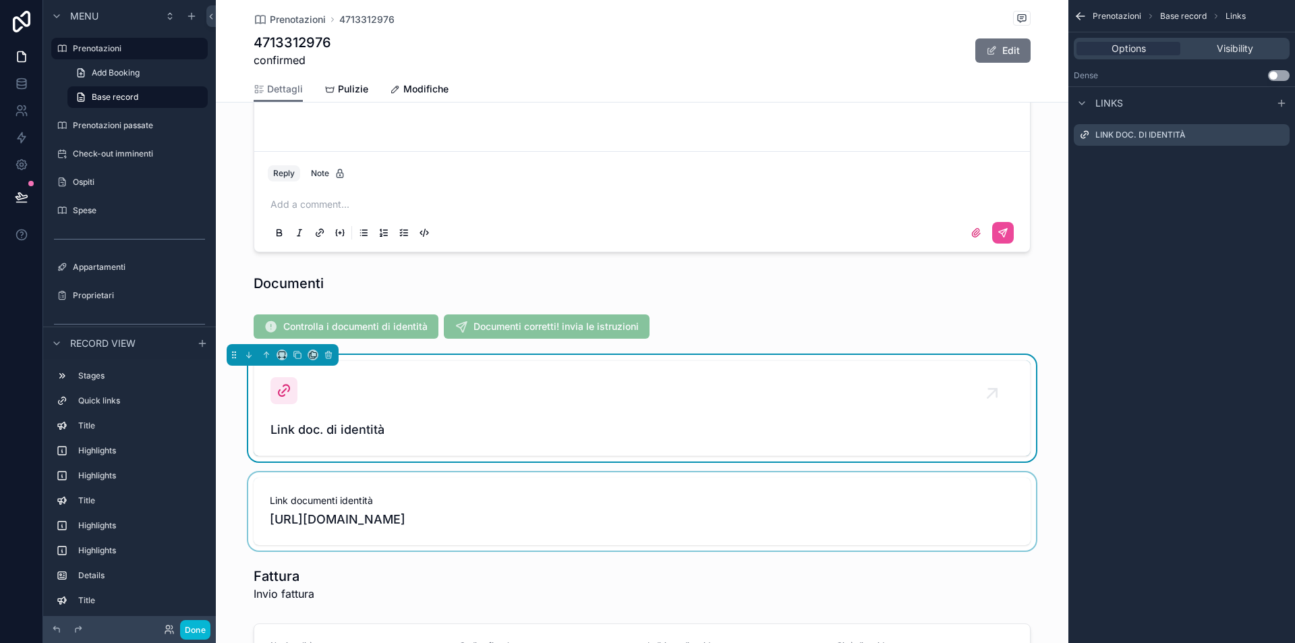
click at [339, 483] on div "scrollable content" at bounding box center [642, 511] width 853 height 78
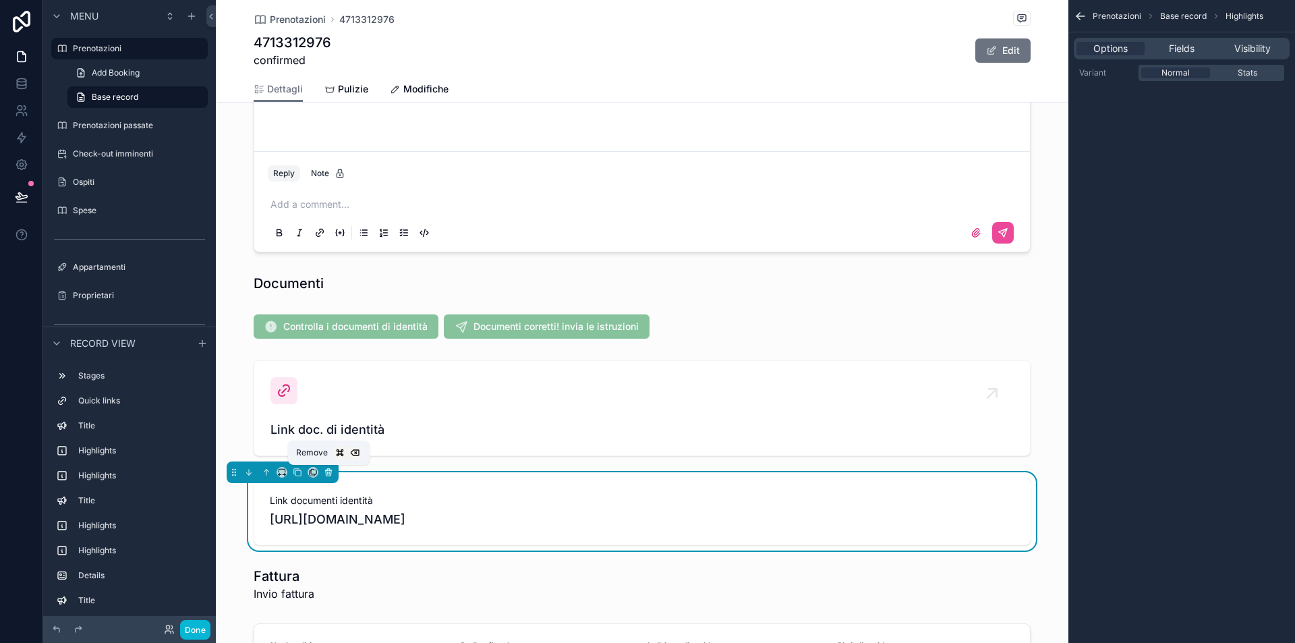
click at [330, 472] on icon "scrollable content" at bounding box center [328, 472] width 9 height 9
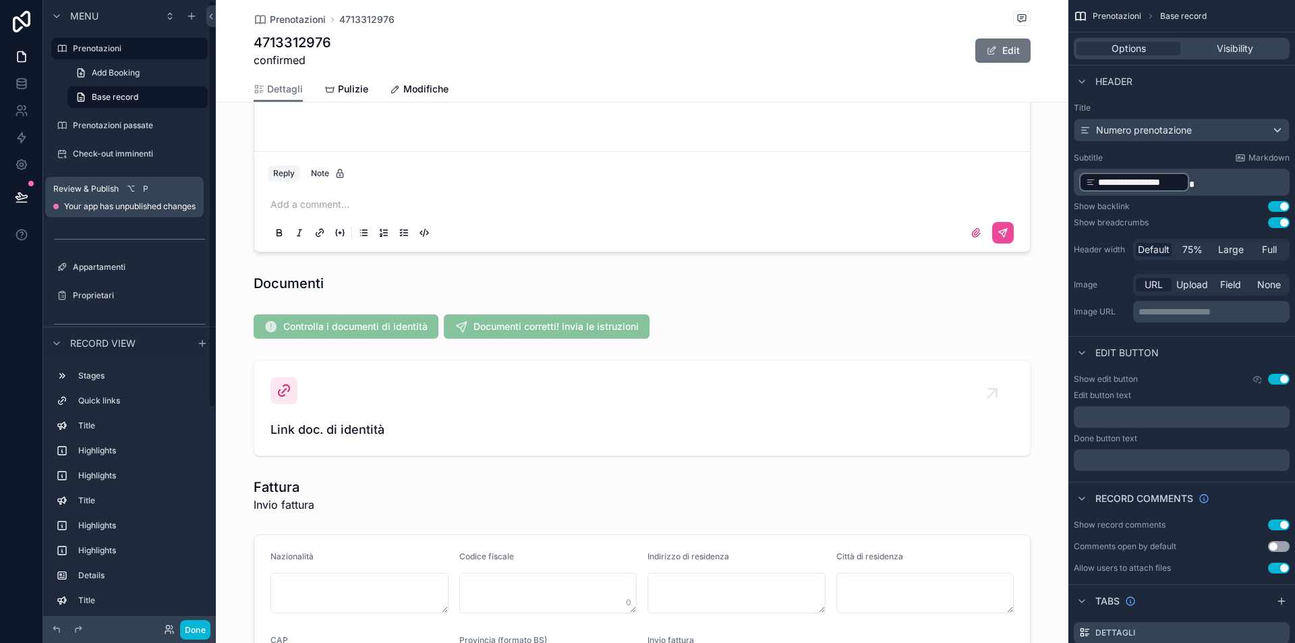
click at [25, 195] on icon at bounding box center [21, 196] width 11 height 7
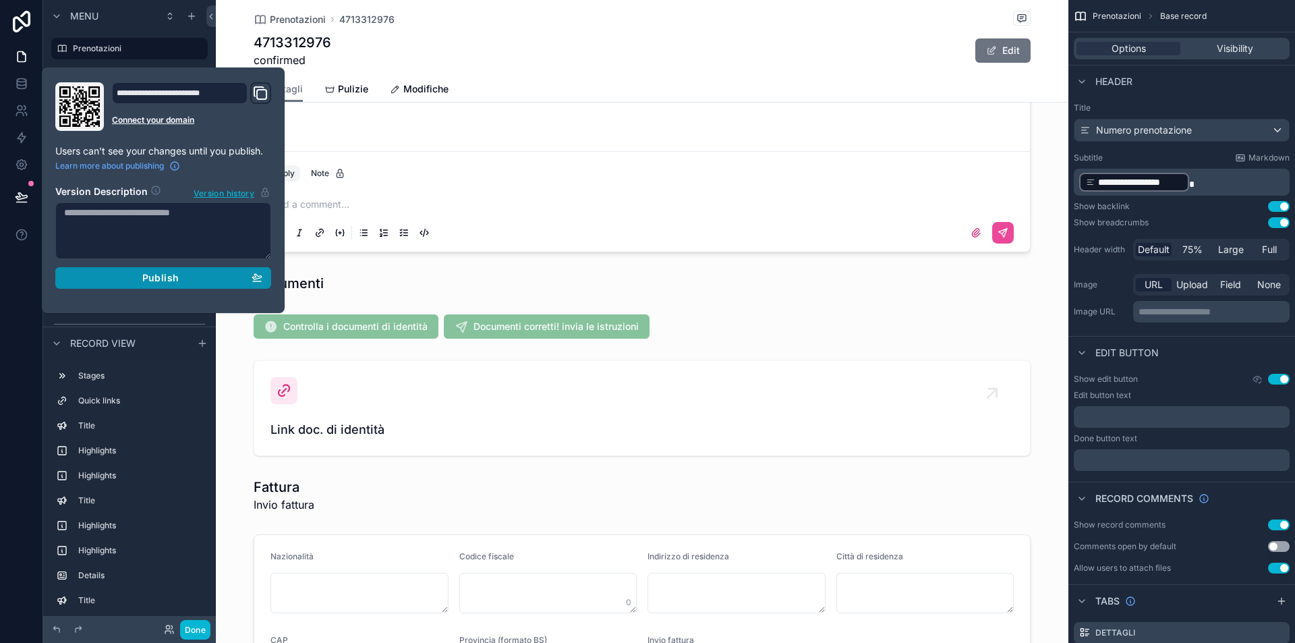
click at [118, 280] on div "Publish" at bounding box center [163, 278] width 198 height 12
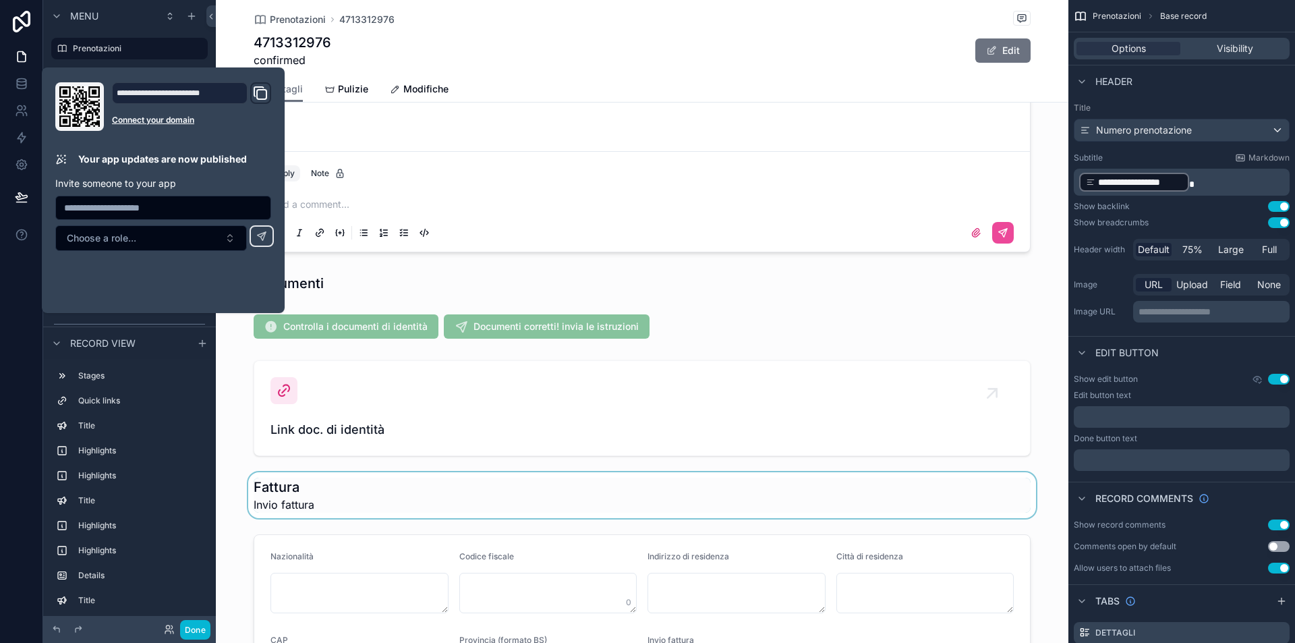
click at [438, 488] on div "scrollable content" at bounding box center [642, 495] width 853 height 46
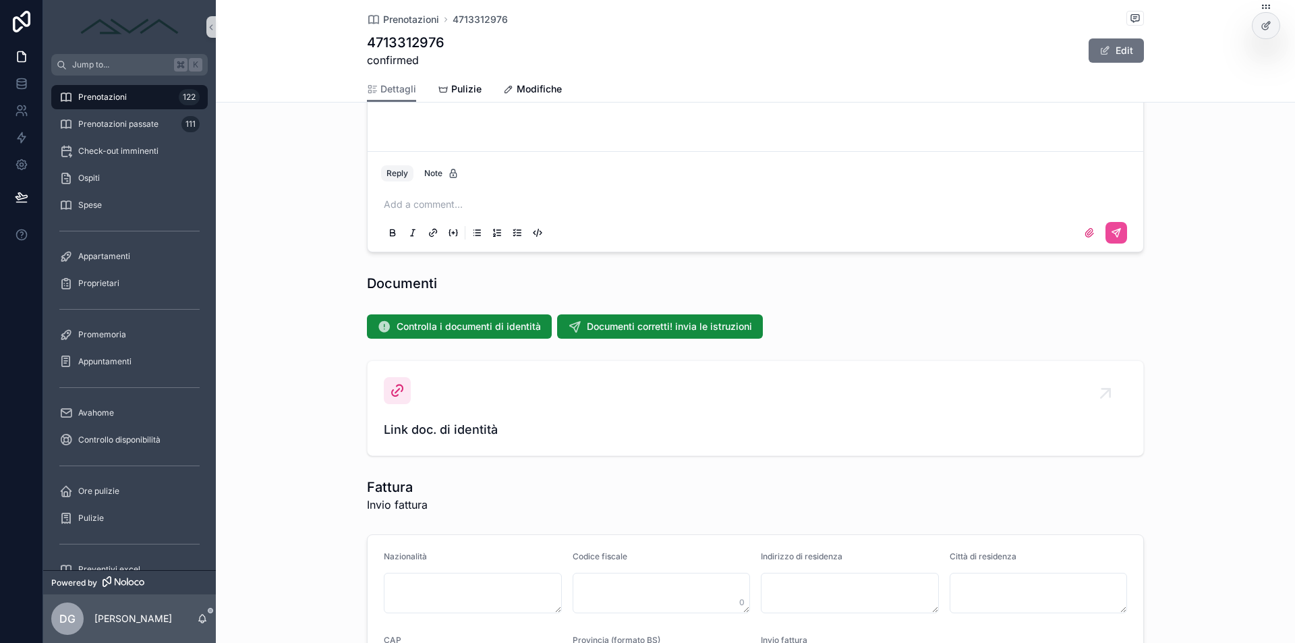
click at [340, 384] on div "Link doc. di identità" at bounding box center [755, 408] width 1079 height 107
click at [409, 391] on div "Link doc. di identità" at bounding box center [755, 408] width 743 height 62
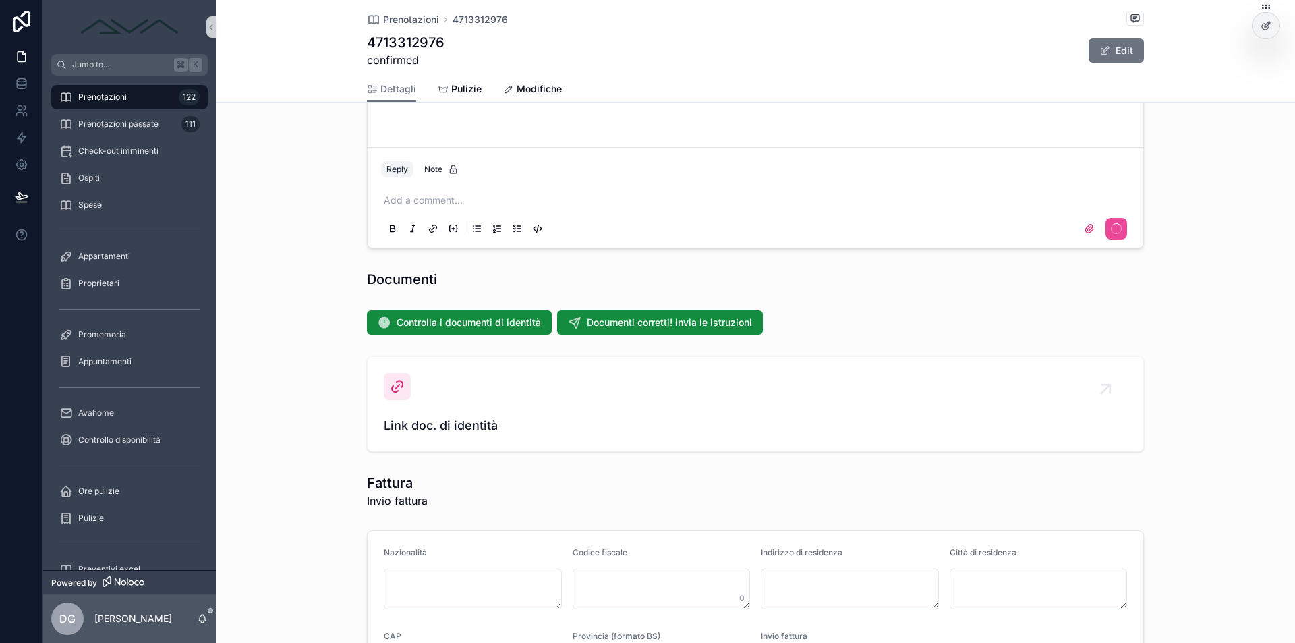
scroll to position [1310, 0]
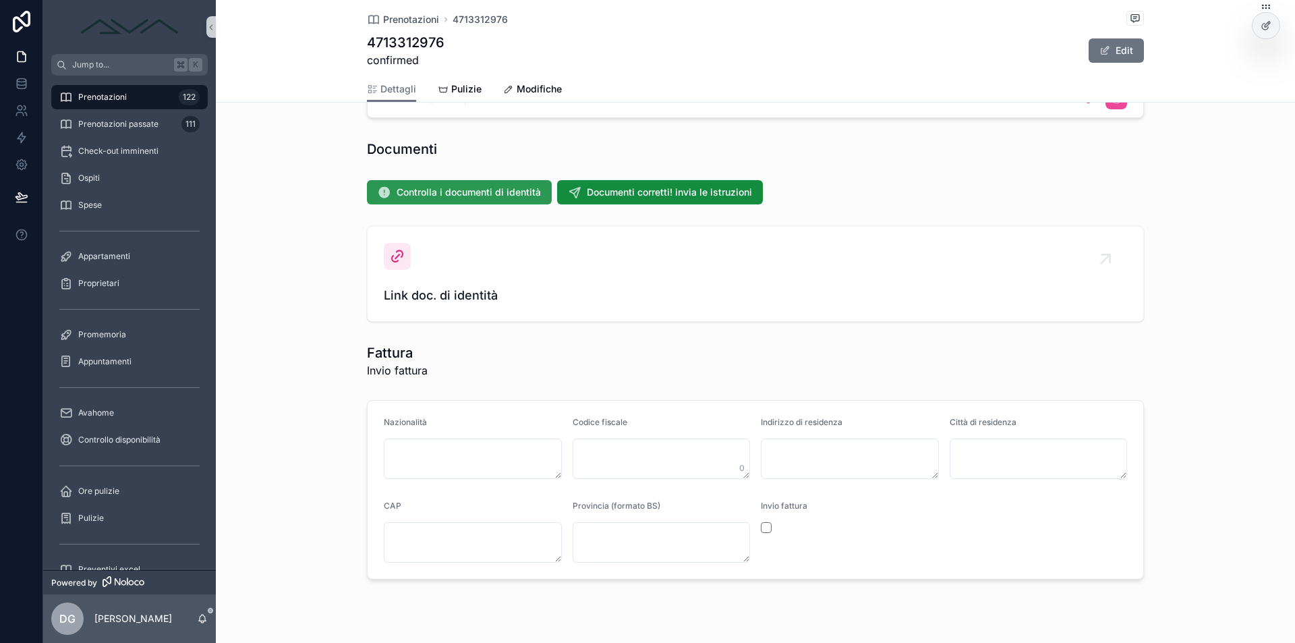
click at [442, 192] on span "Controlla i documenti di identità" at bounding box center [469, 192] width 144 height 13
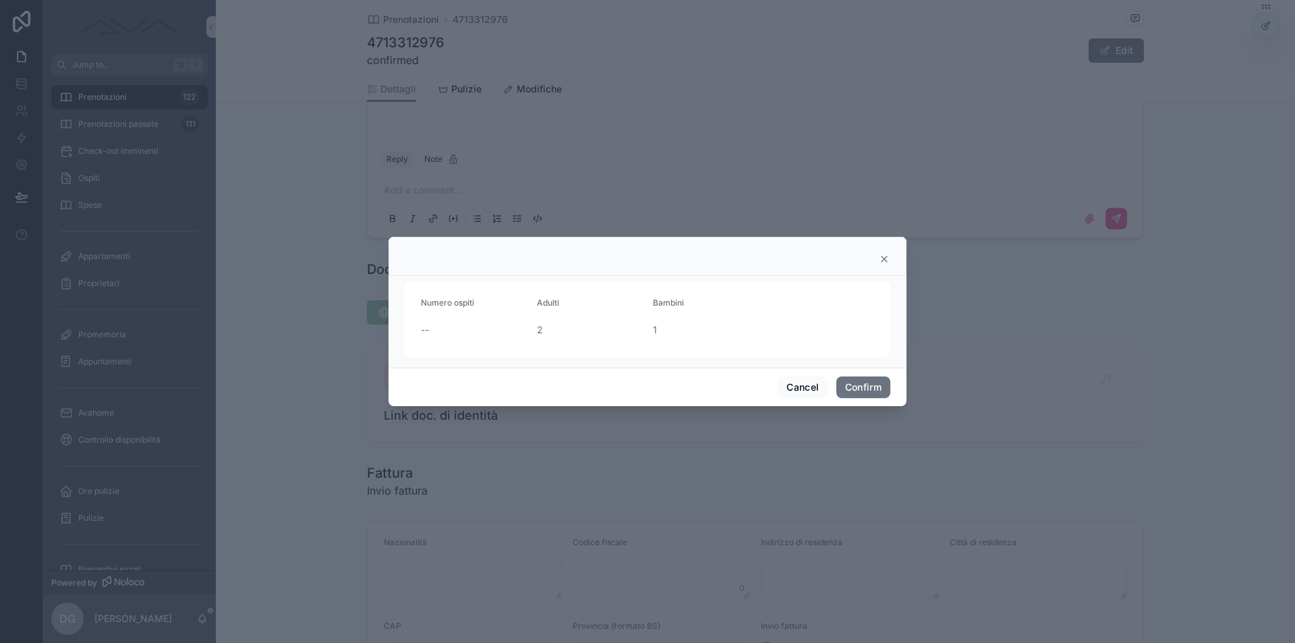
click at [884, 258] on icon at bounding box center [884, 259] width 11 height 11
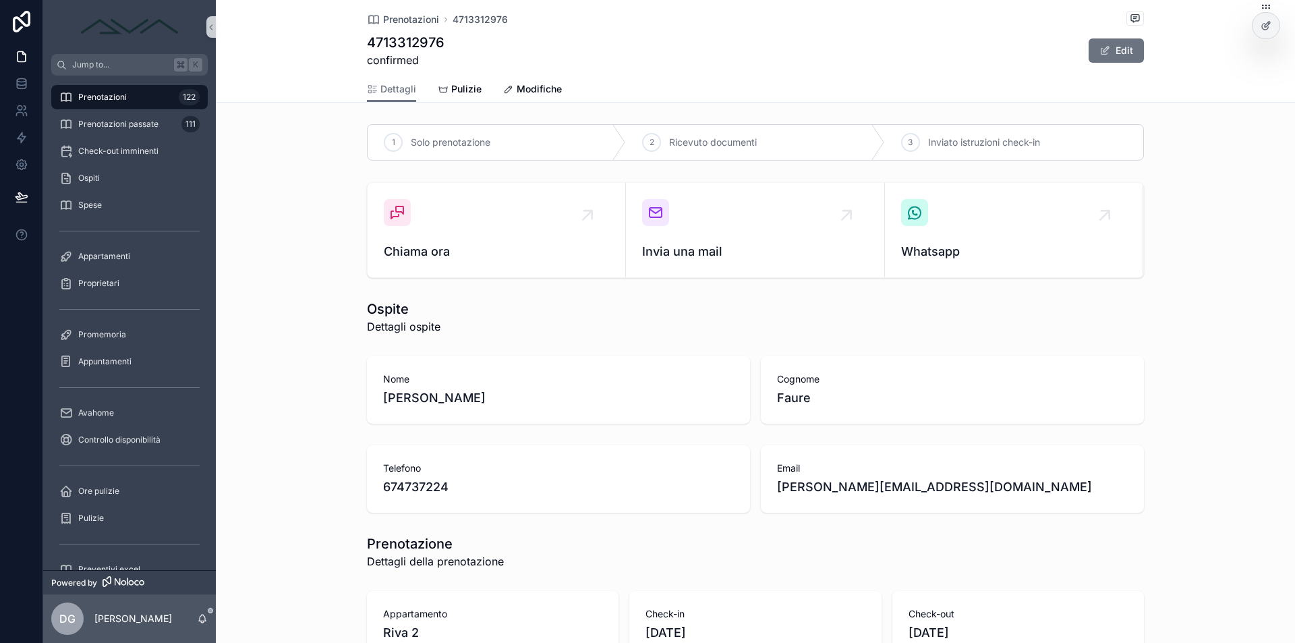
scroll to position [277, 0]
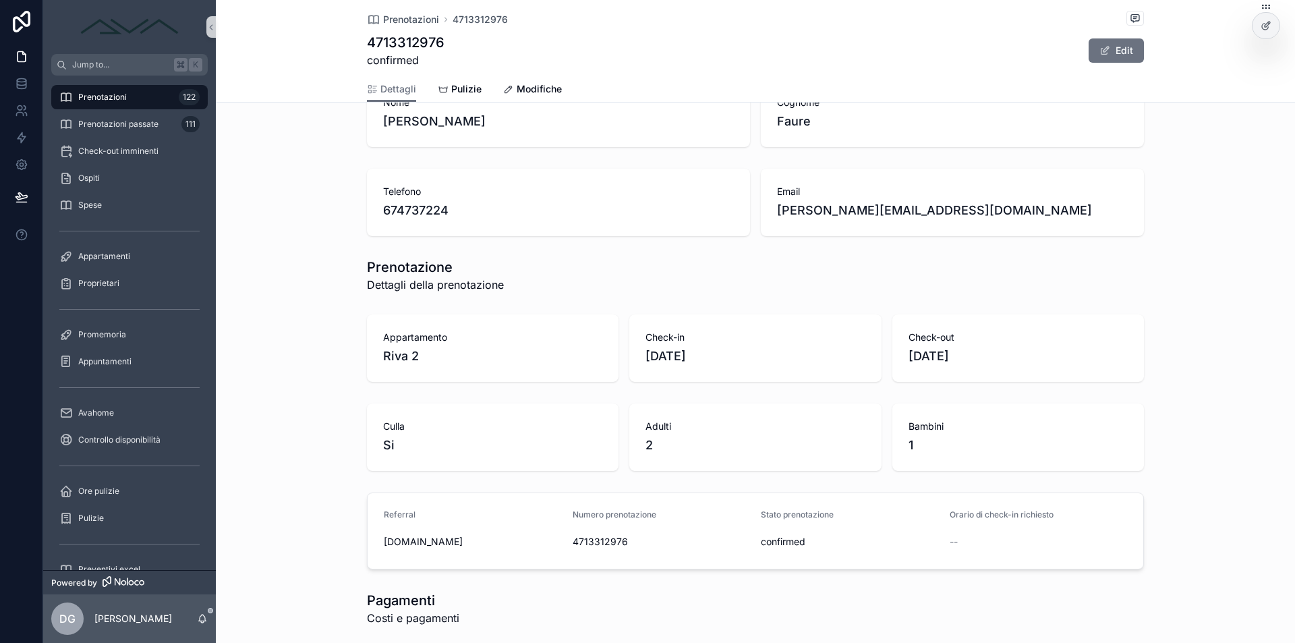
click at [847, 210] on span "[PERSON_NAME][EMAIL_ADDRESS][DOMAIN_NAME]" at bounding box center [952, 210] width 351 height 19
click at [897, 210] on span "[PERSON_NAME][EMAIL_ADDRESS][DOMAIN_NAME]" at bounding box center [952, 210] width 351 height 19
drag, startPoint x: 921, startPoint y: 208, endPoint x: 775, endPoint y: 208, distance: 145.7
click at [777, 208] on span "[PERSON_NAME][EMAIL_ADDRESS][DOMAIN_NAME]" at bounding box center [952, 210] width 351 height 19
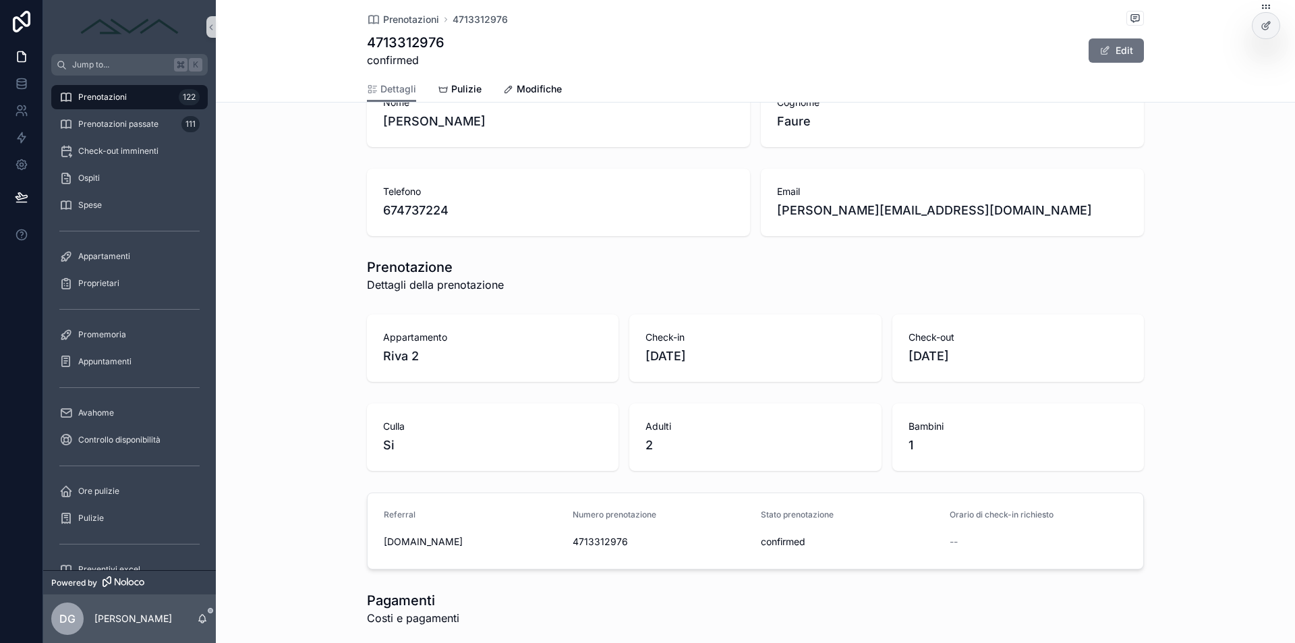
click at [870, 188] on span "Email" at bounding box center [952, 191] width 351 height 13
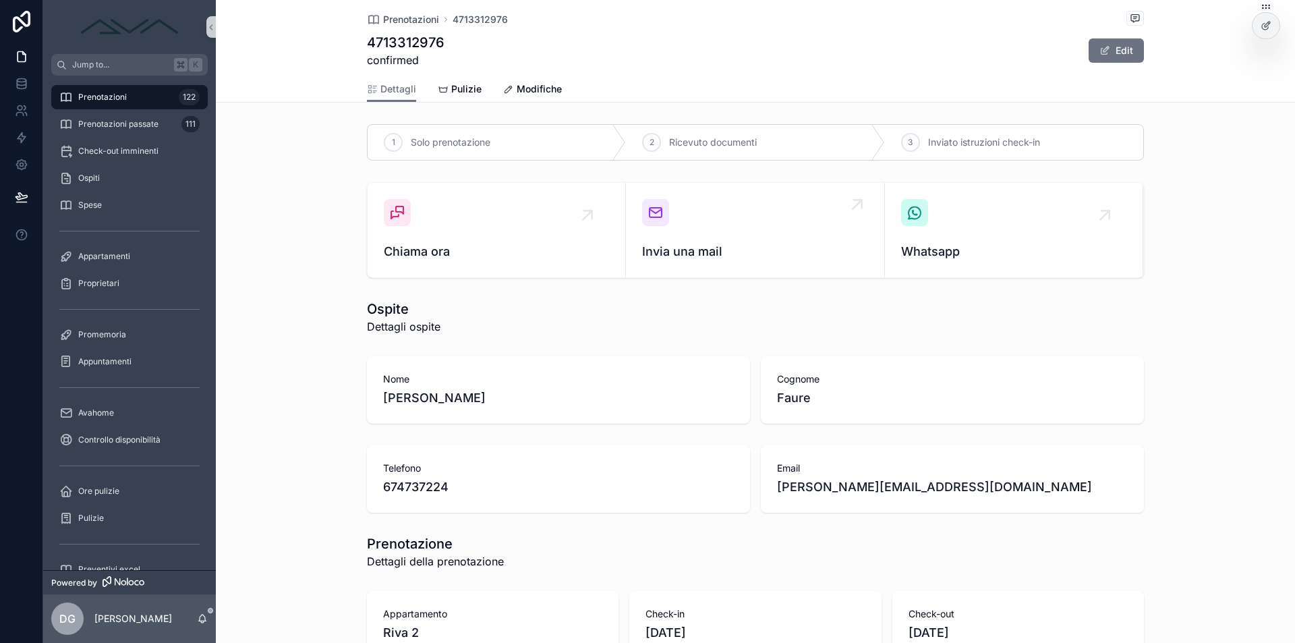
click at [725, 226] on div "Invia una mail" at bounding box center [754, 230] width 225 height 62
click at [1003, 216] on div "Whatsapp" at bounding box center [1013, 230] width 225 height 62
click at [833, 483] on span "marjorie_faure@yahoo.fr" at bounding box center [952, 487] width 351 height 19
click at [833, 483] on span "[PERSON_NAME][EMAIL_ADDRESS][DOMAIN_NAME]" at bounding box center [952, 487] width 351 height 19
click at [891, 483] on span "[PERSON_NAME][EMAIL_ADDRESS][DOMAIN_NAME]" at bounding box center [952, 487] width 351 height 19
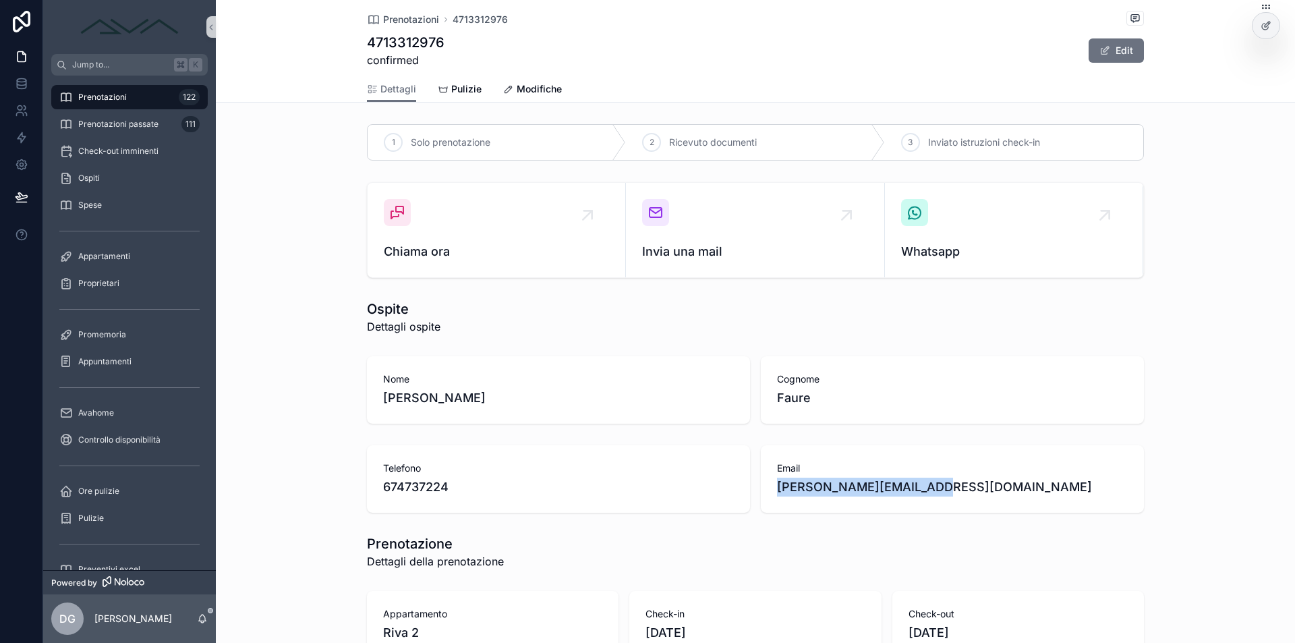
drag, startPoint x: 920, startPoint y: 482, endPoint x: 773, endPoint y: 481, distance: 147.1
click at [777, 481] on span "[PERSON_NAME][EMAIL_ADDRESS][DOMAIN_NAME]" at bounding box center [952, 487] width 351 height 19
click at [755, 219] on div "Invia una mail" at bounding box center [754, 230] width 225 height 62
